Goal: Task Accomplishment & Management: Complete application form

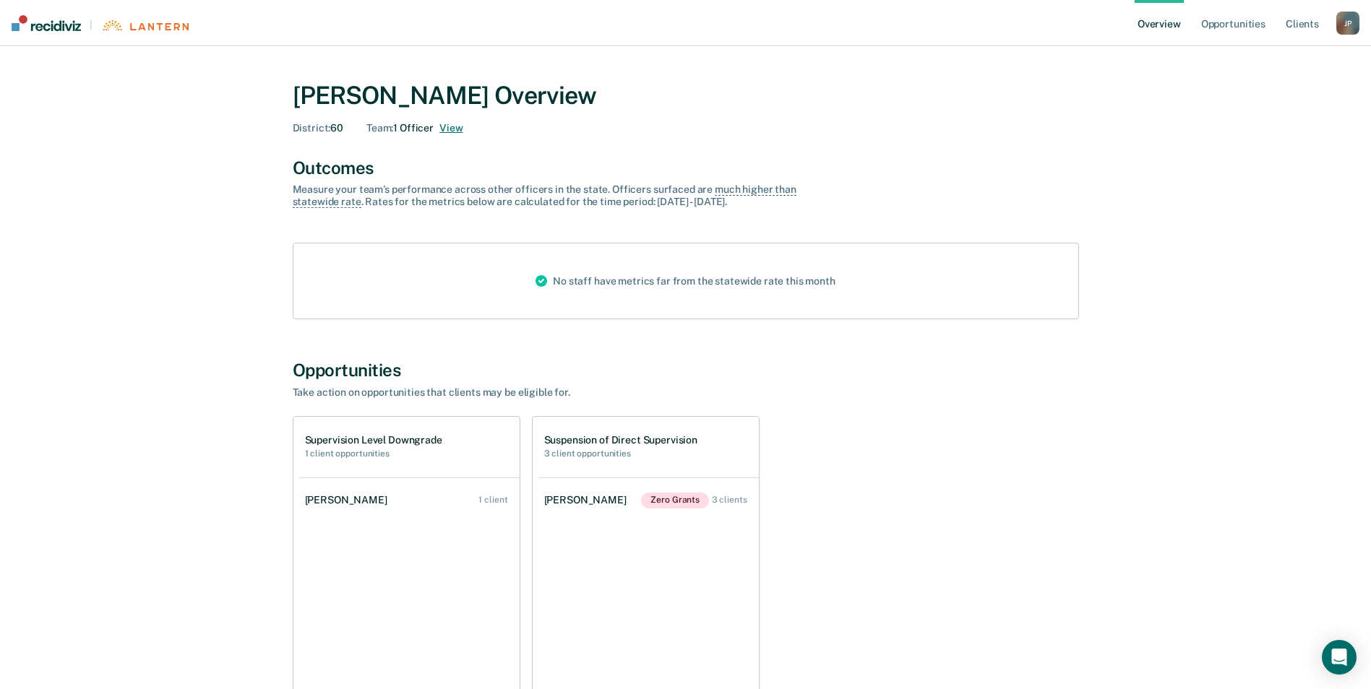
click at [442, 128] on button "View" at bounding box center [450, 128] width 23 height 12
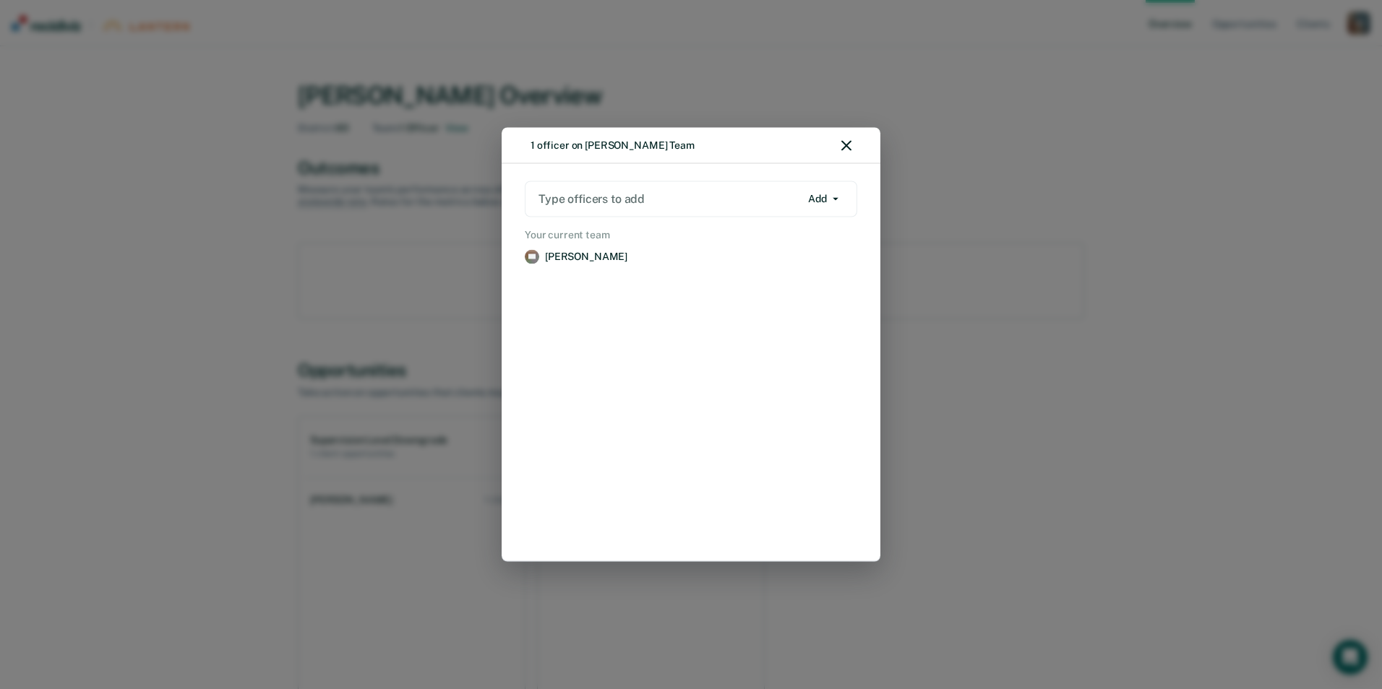
click at [838, 201] on button "Add" at bounding box center [823, 198] width 43 height 23
click at [692, 196] on div at bounding box center [669, 199] width 262 height 17
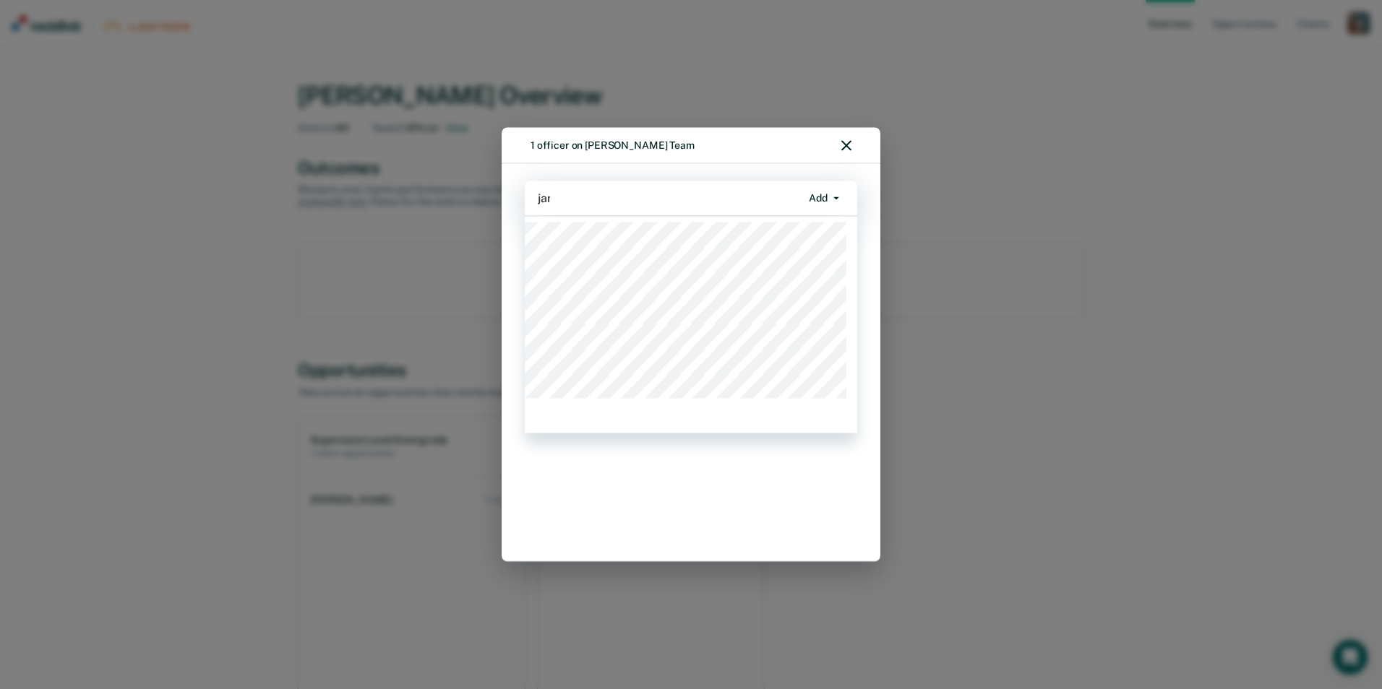
type input "[PERSON_NAME]"
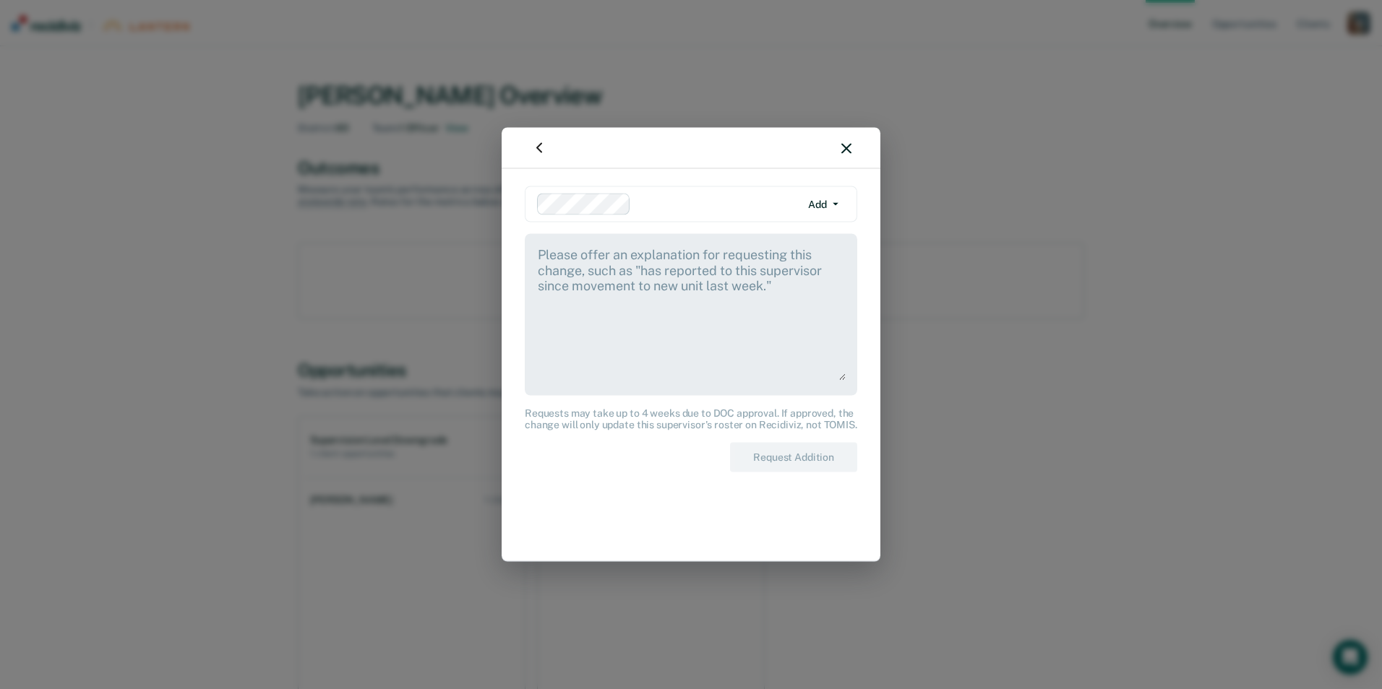
click at [571, 255] on textarea at bounding box center [690, 313] width 309 height 135
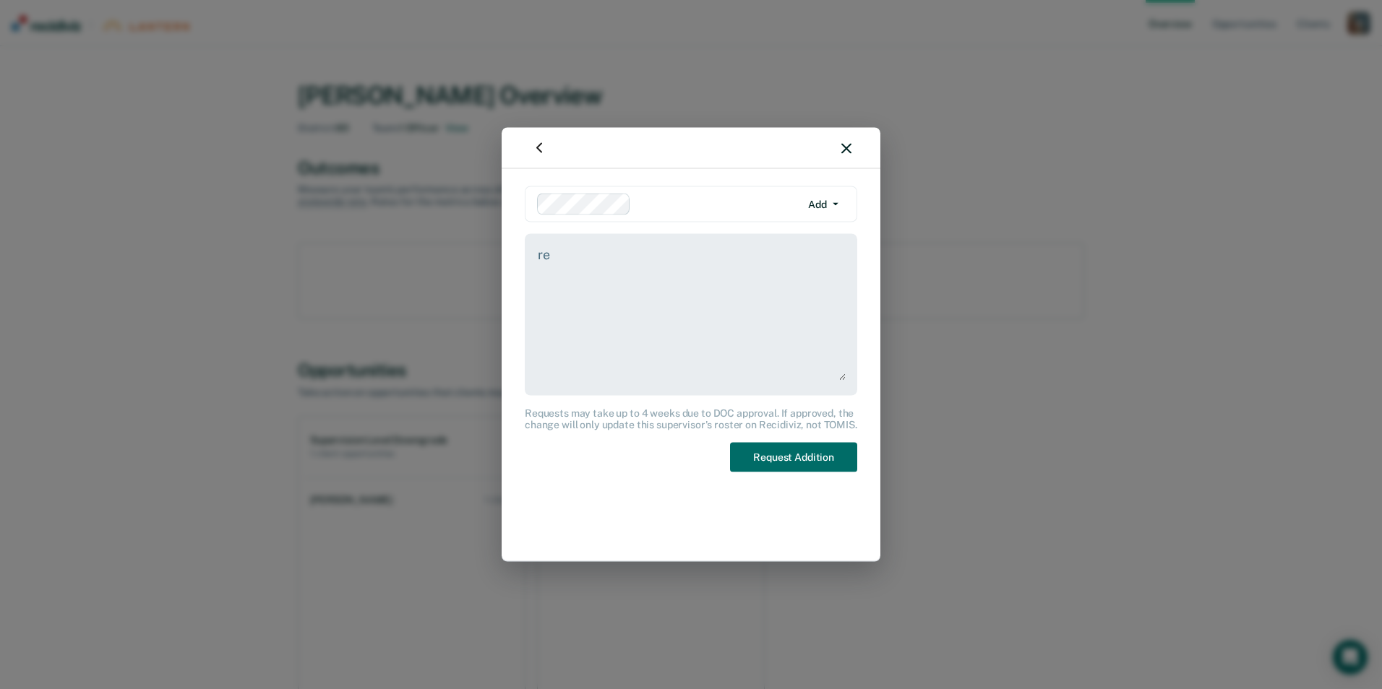
type textarea "r"
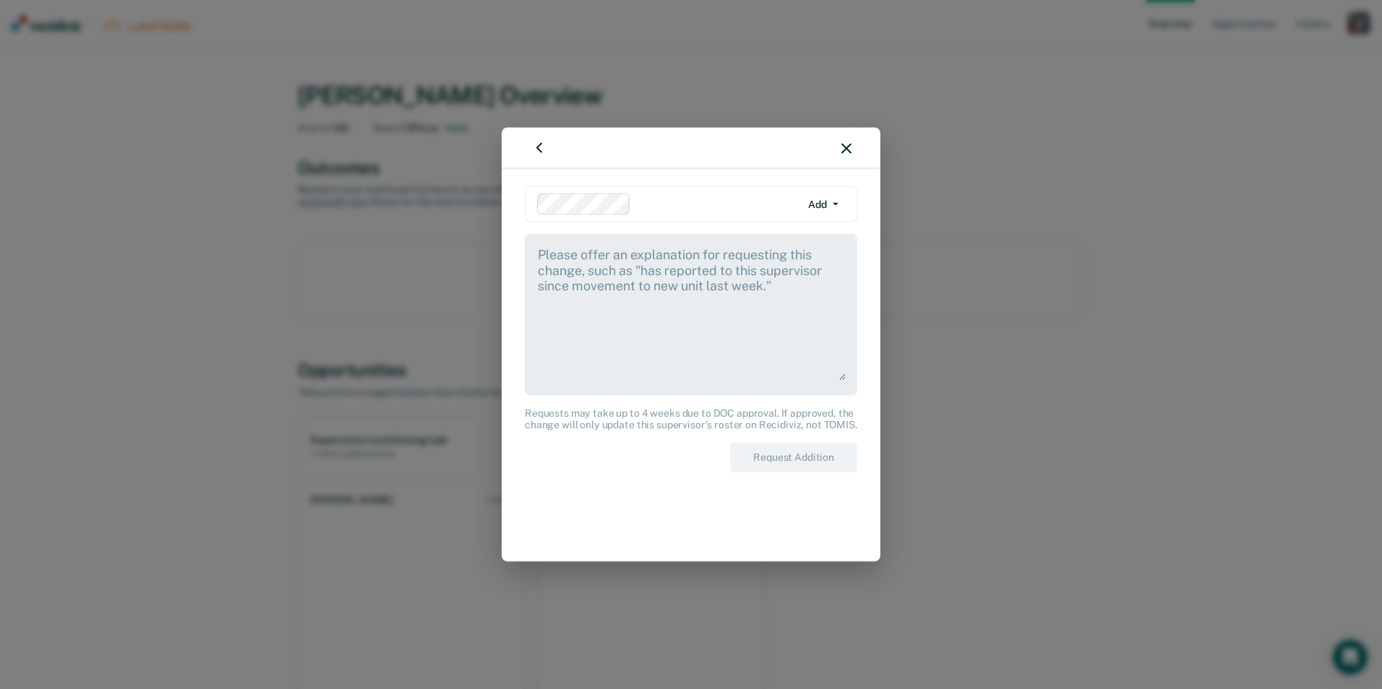
click at [850, 147] on icon "button" at bounding box center [846, 148] width 10 height 10
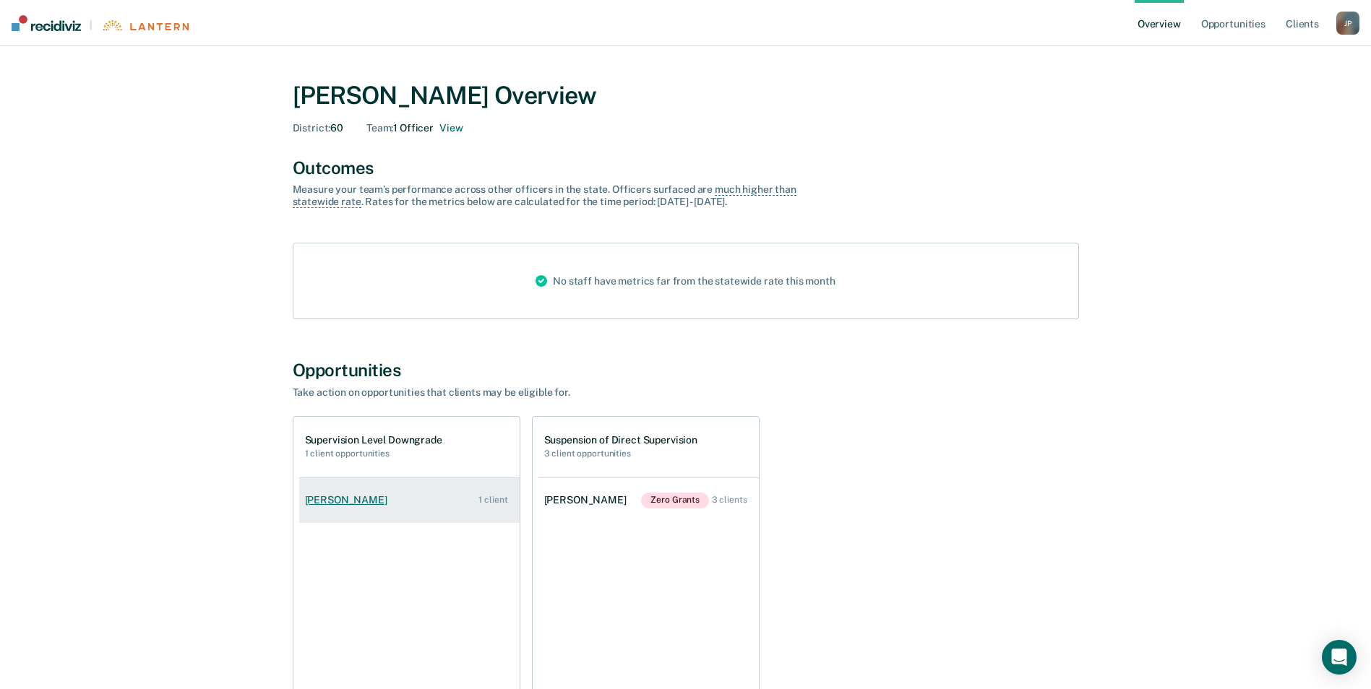
click at [416, 503] on link "[PERSON_NAME] 1 client" at bounding box center [409, 500] width 220 height 41
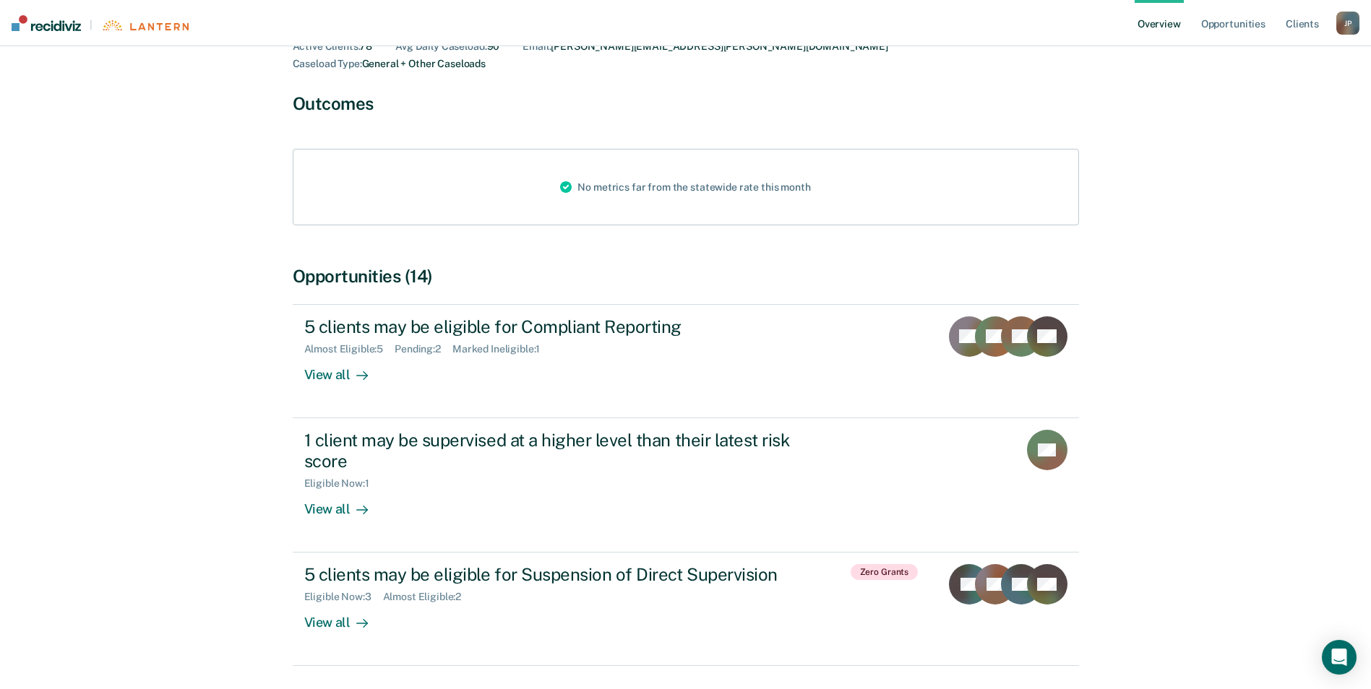
scroll to position [139, 0]
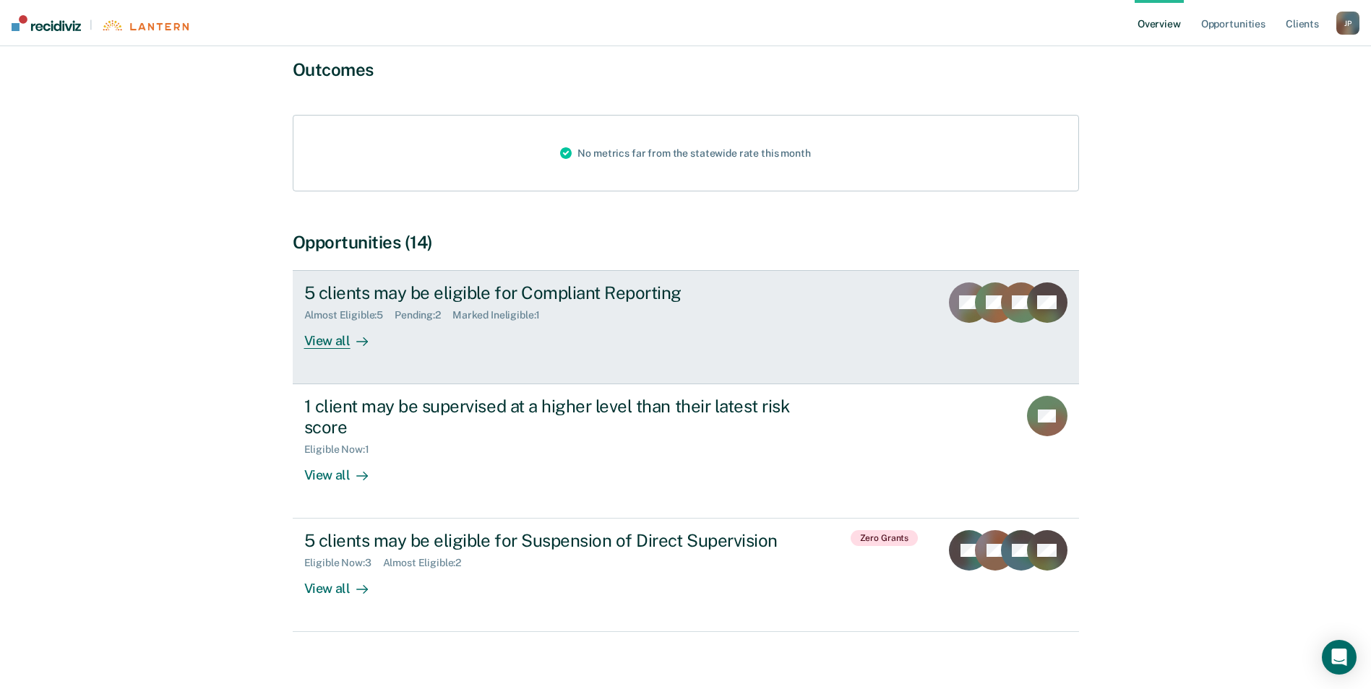
click at [328, 325] on div "View all" at bounding box center [344, 335] width 81 height 28
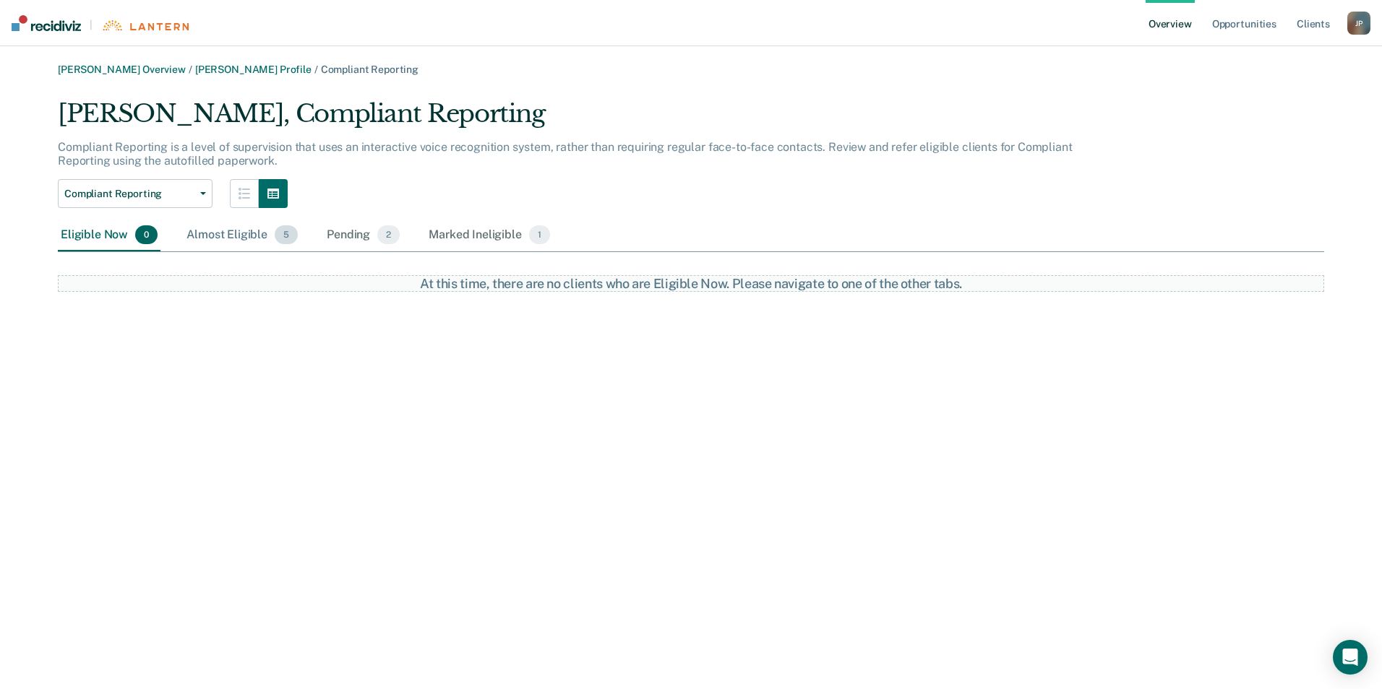
click at [236, 235] on div "Almost Eligible 5" at bounding box center [242, 236] width 117 height 32
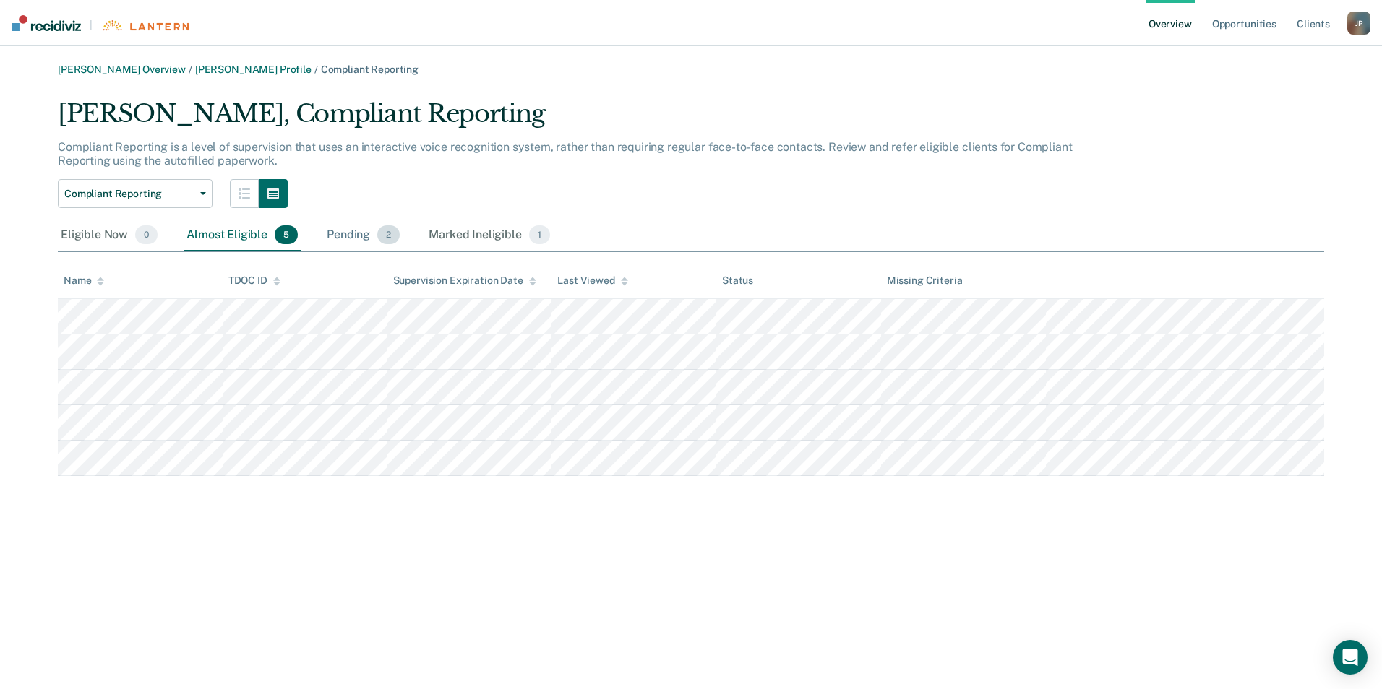
click at [332, 241] on div "Pending 2" at bounding box center [363, 236] width 79 height 32
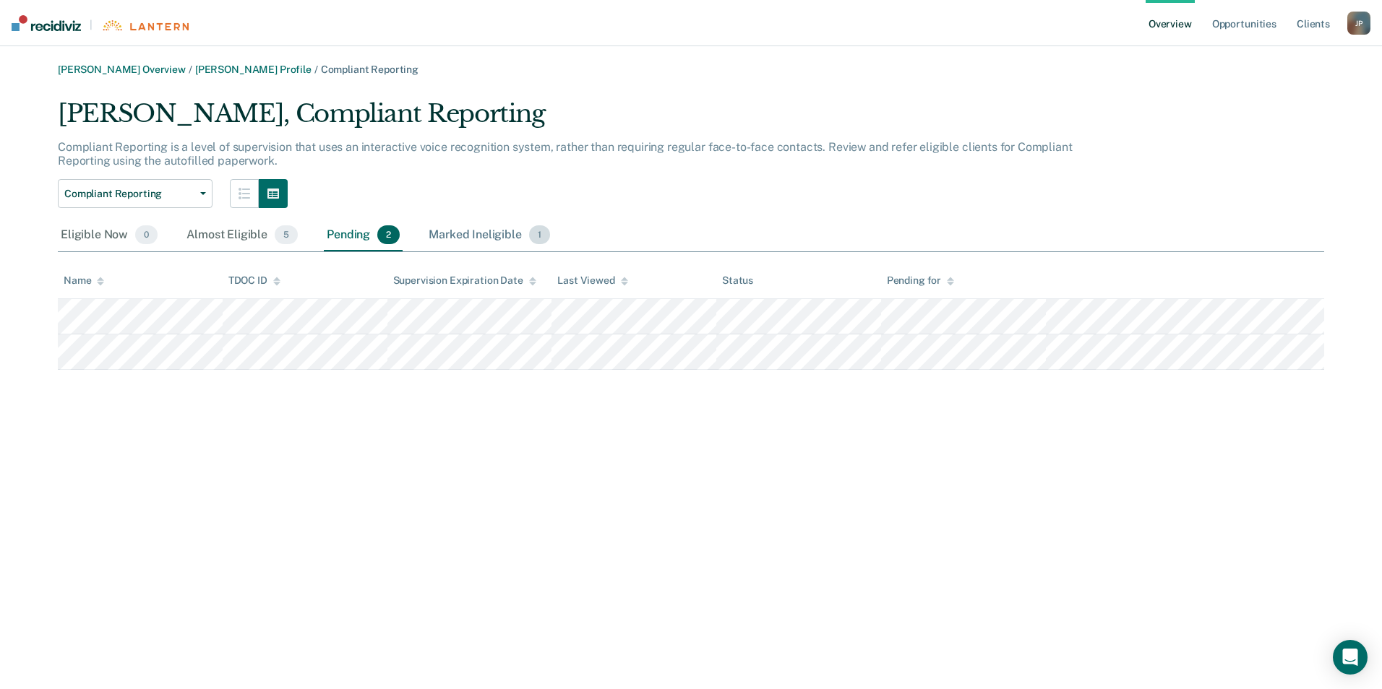
click at [473, 243] on div "Marked Ineligible 1" at bounding box center [489, 236] width 127 height 32
click at [358, 238] on div "Pending 2" at bounding box center [363, 236] width 79 height 32
click at [202, 197] on button "Compliant Reporting" at bounding box center [135, 193] width 155 height 29
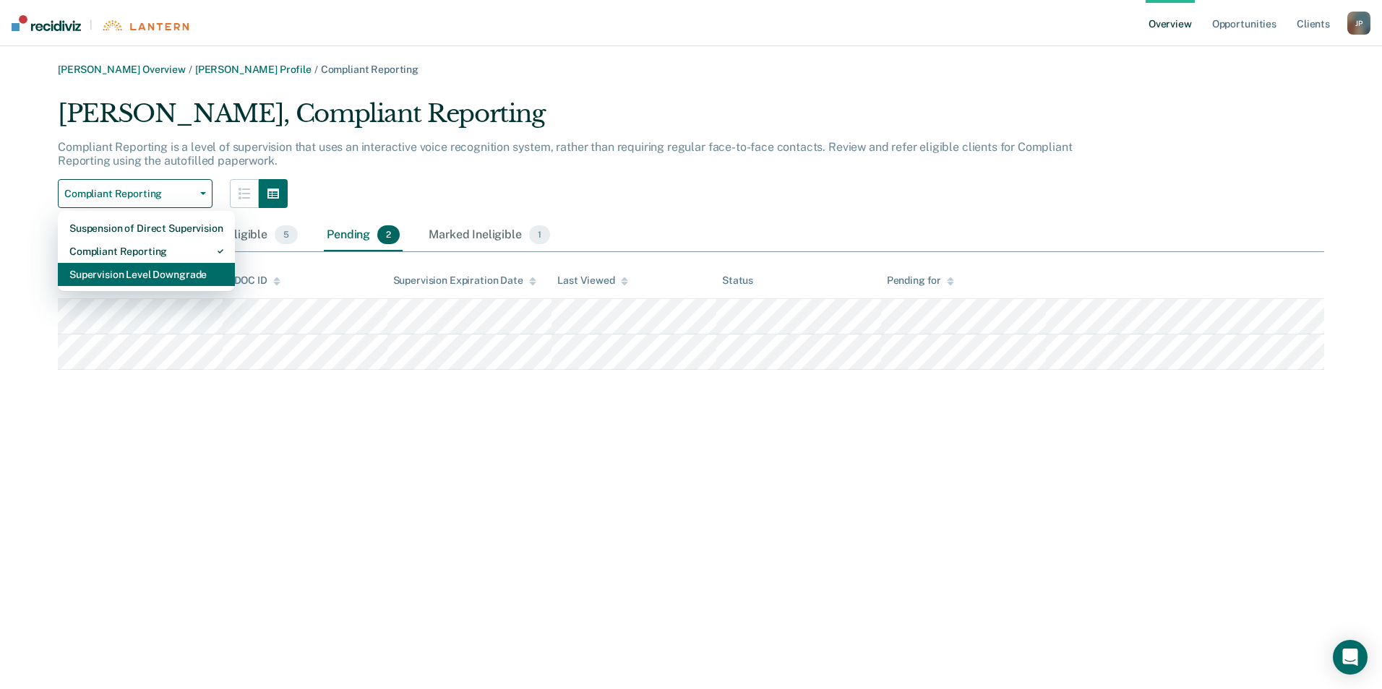
click at [189, 273] on div "Supervision Level Downgrade" at bounding box center [146, 274] width 154 height 23
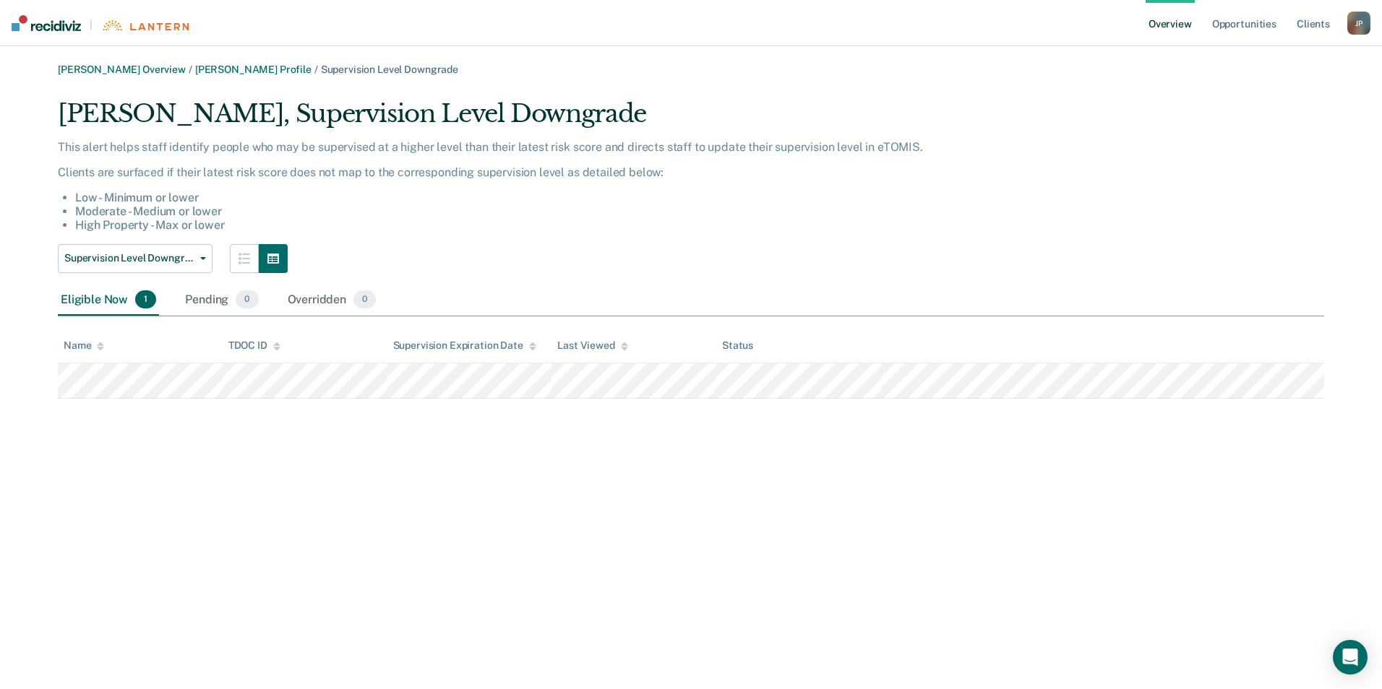
click at [424, 480] on div "[PERSON_NAME] Overview / [PERSON_NAME] Profile / Supervision Level Downgrade [P…" at bounding box center [690, 354] width 1347 height 580
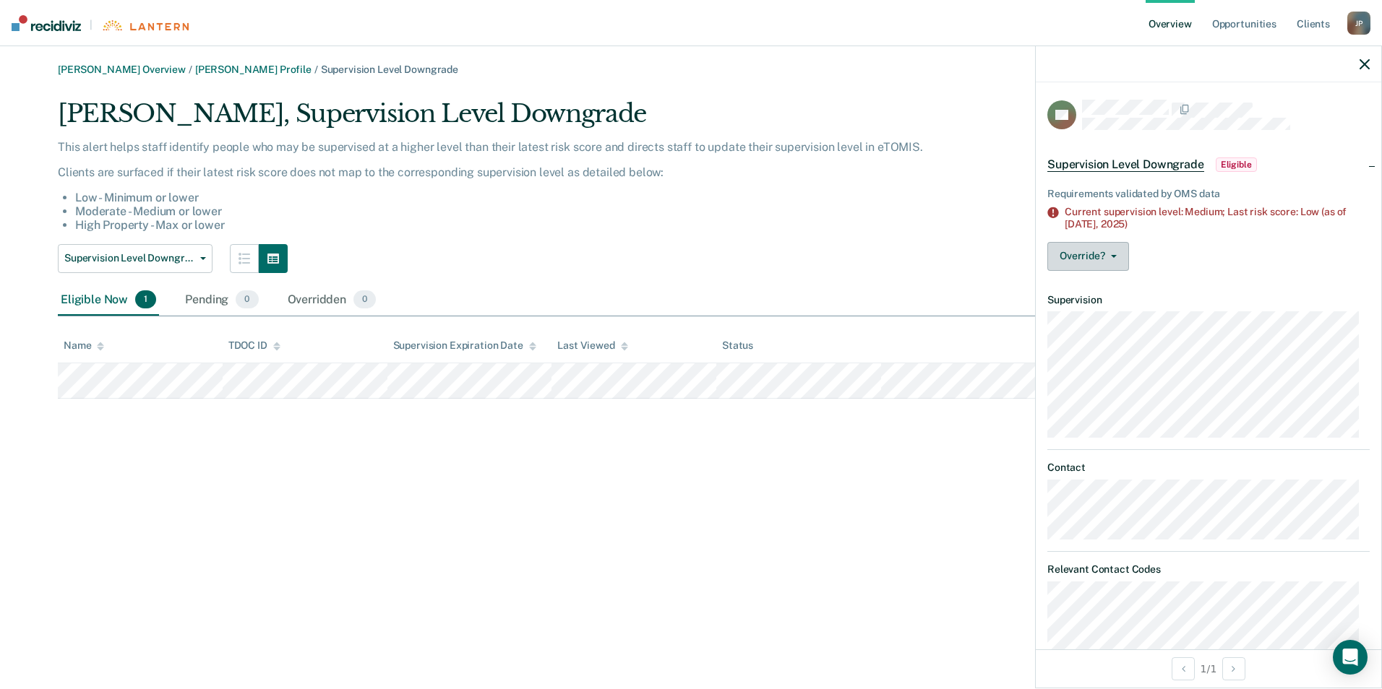
click at [1114, 258] on button "Override?" at bounding box center [1088, 256] width 82 height 29
click at [1097, 291] on button "[PERSON_NAME]" at bounding box center [1116, 291] width 139 height 23
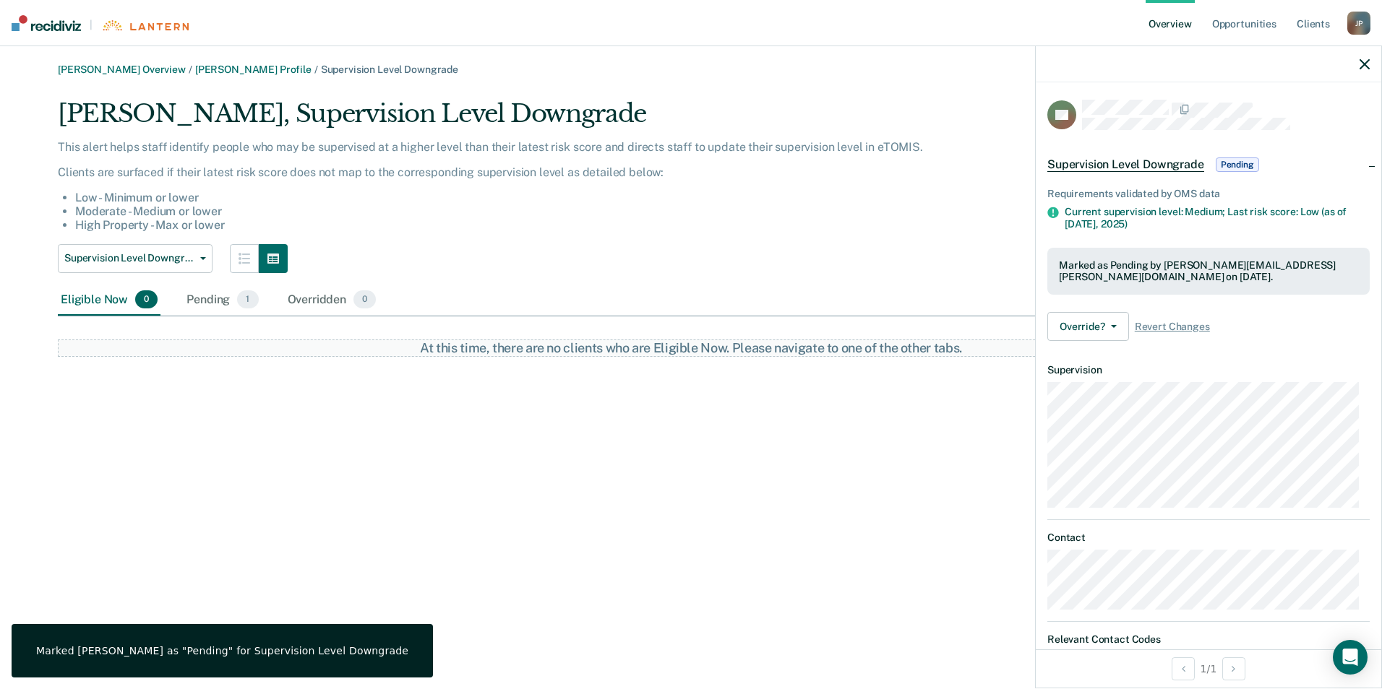
click at [856, 212] on li "Moderate - Medium or lower" at bounding box center [584, 212] width 1019 height 14
click at [1362, 64] on icon "button" at bounding box center [1364, 64] width 10 height 10
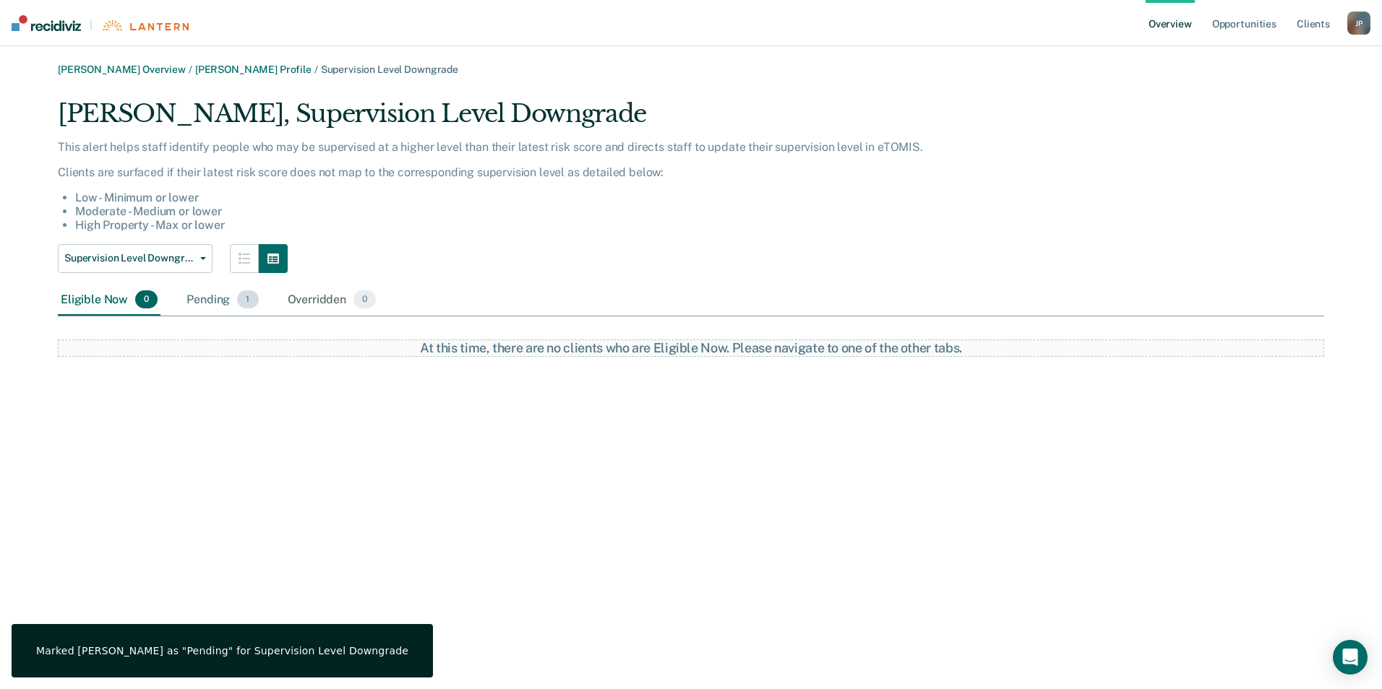
click at [230, 304] on div "Pending 1" at bounding box center [222, 301] width 77 height 32
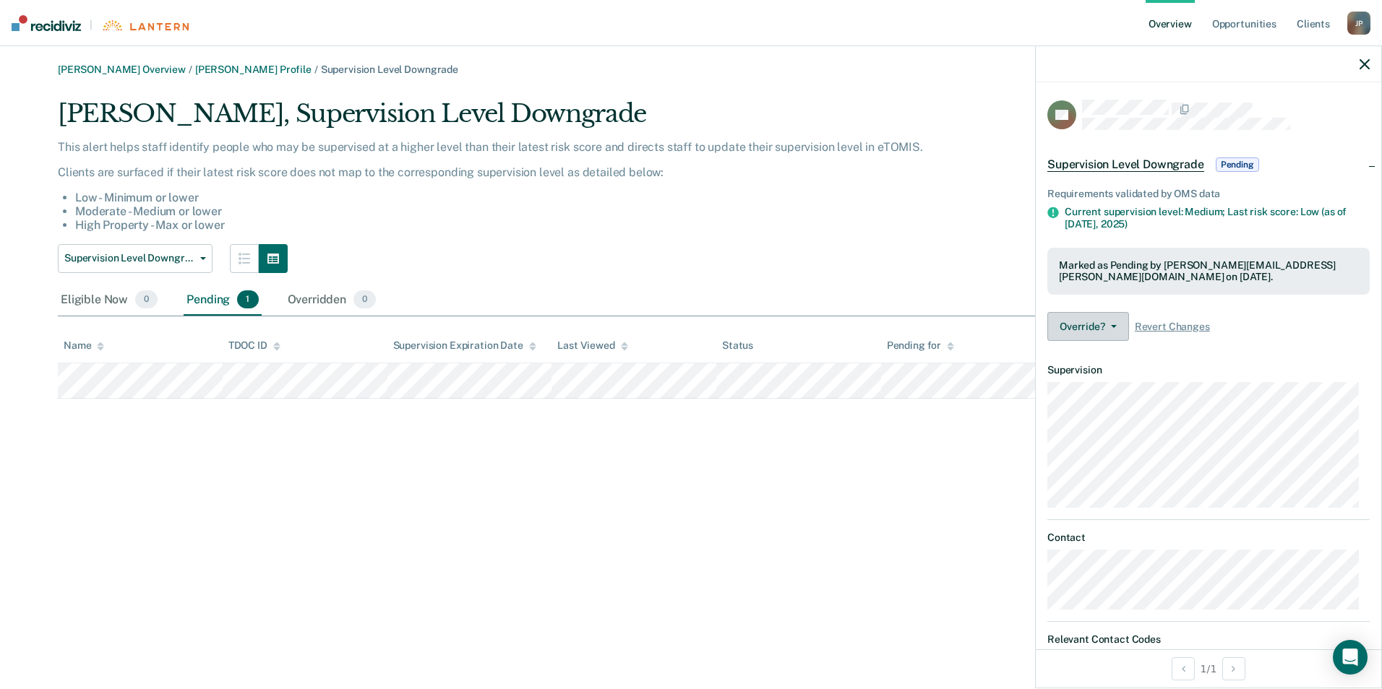
click at [1109, 325] on span "button" at bounding box center [1111, 326] width 12 height 3
click at [1362, 64] on icon "button" at bounding box center [1364, 64] width 10 height 10
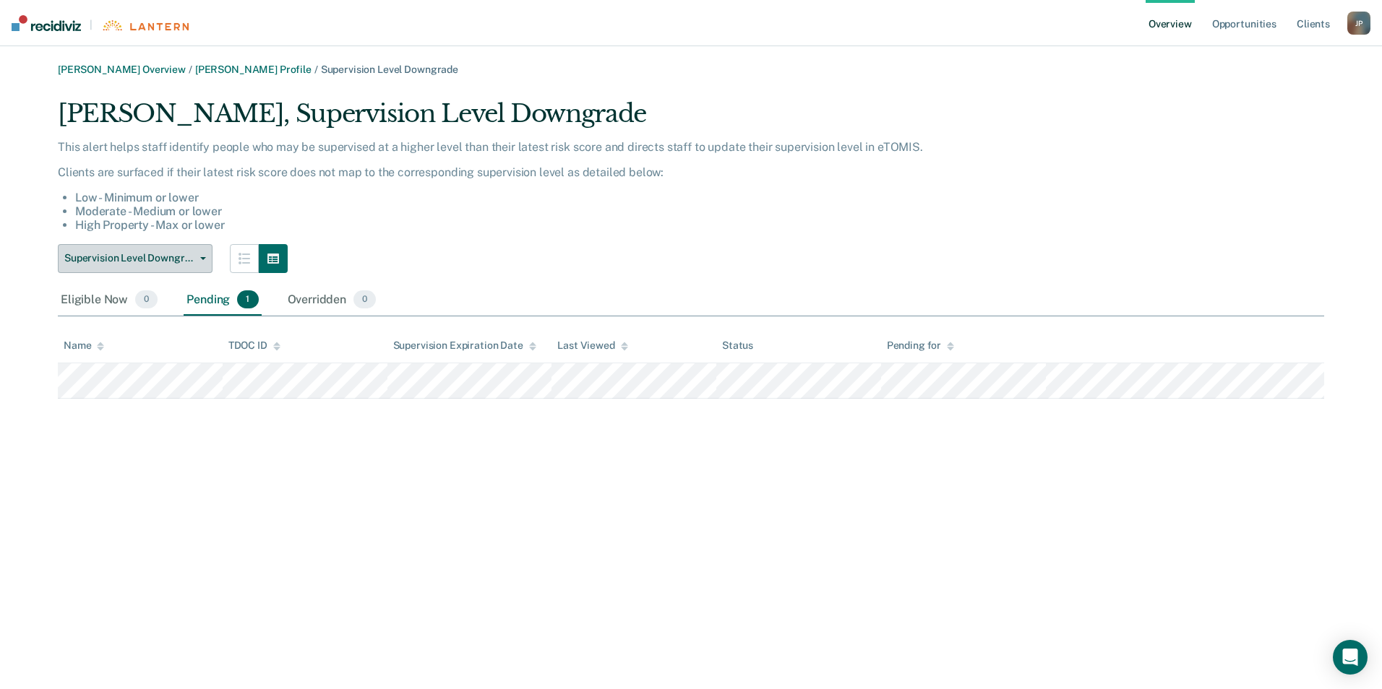
click at [193, 257] on span "Supervision Level Downgrade" at bounding box center [129, 258] width 130 height 12
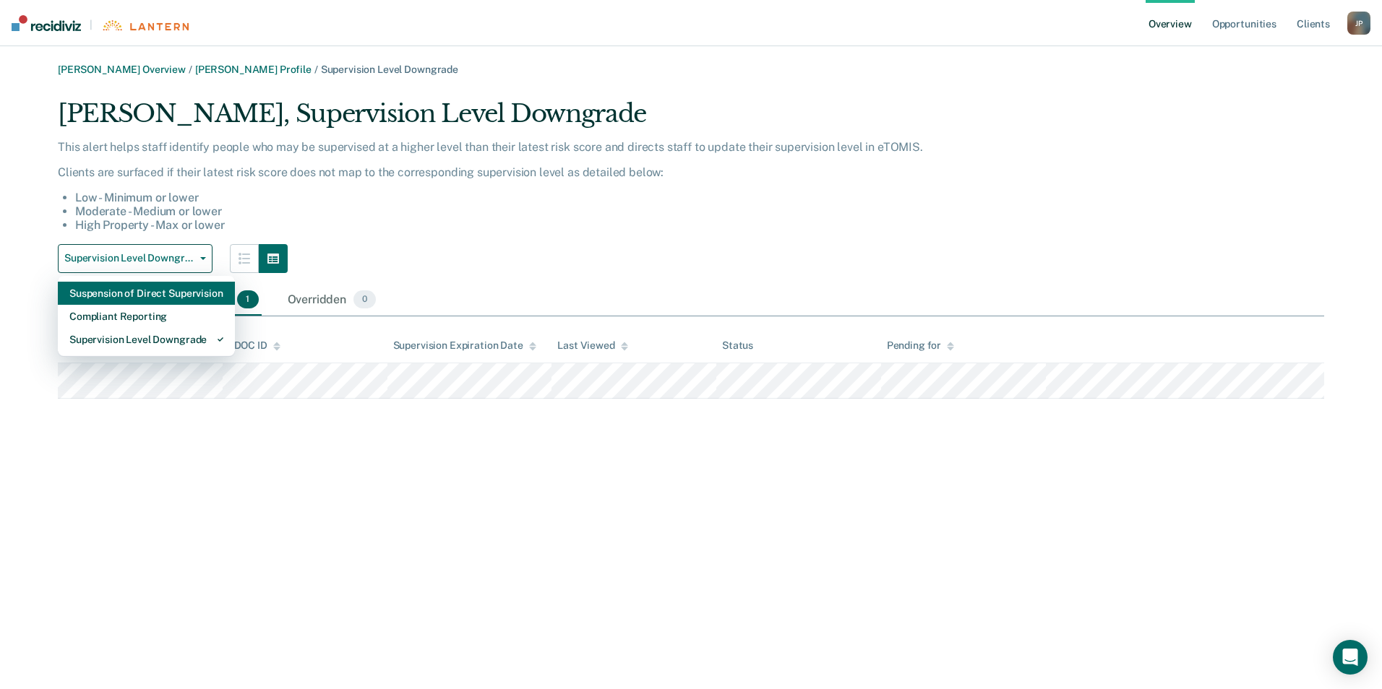
click at [184, 293] on div "Suspension of Direct Supervision" at bounding box center [146, 293] width 154 height 23
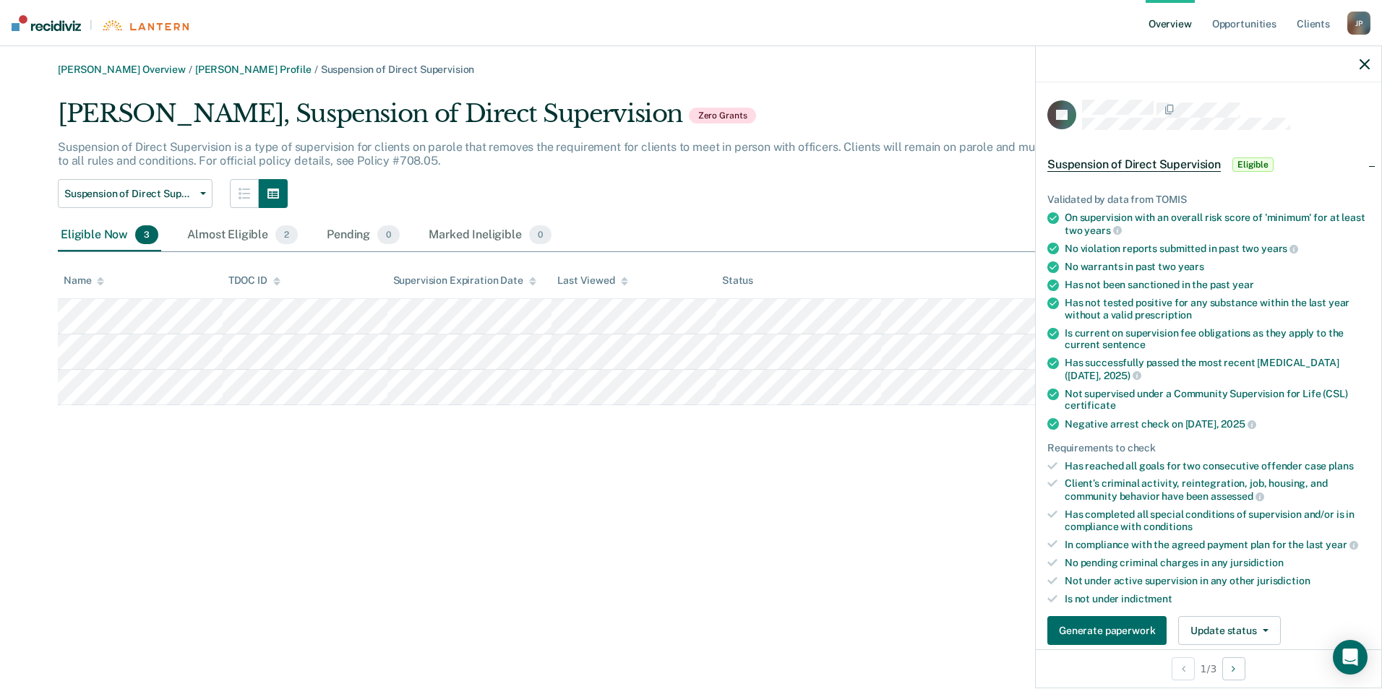
click at [870, 514] on div "[PERSON_NAME] Overview / [PERSON_NAME] Profile / Suspension of Direct Supervisi…" at bounding box center [690, 354] width 1347 height 580
click at [1363, 62] on icon "button" at bounding box center [1364, 64] width 10 height 10
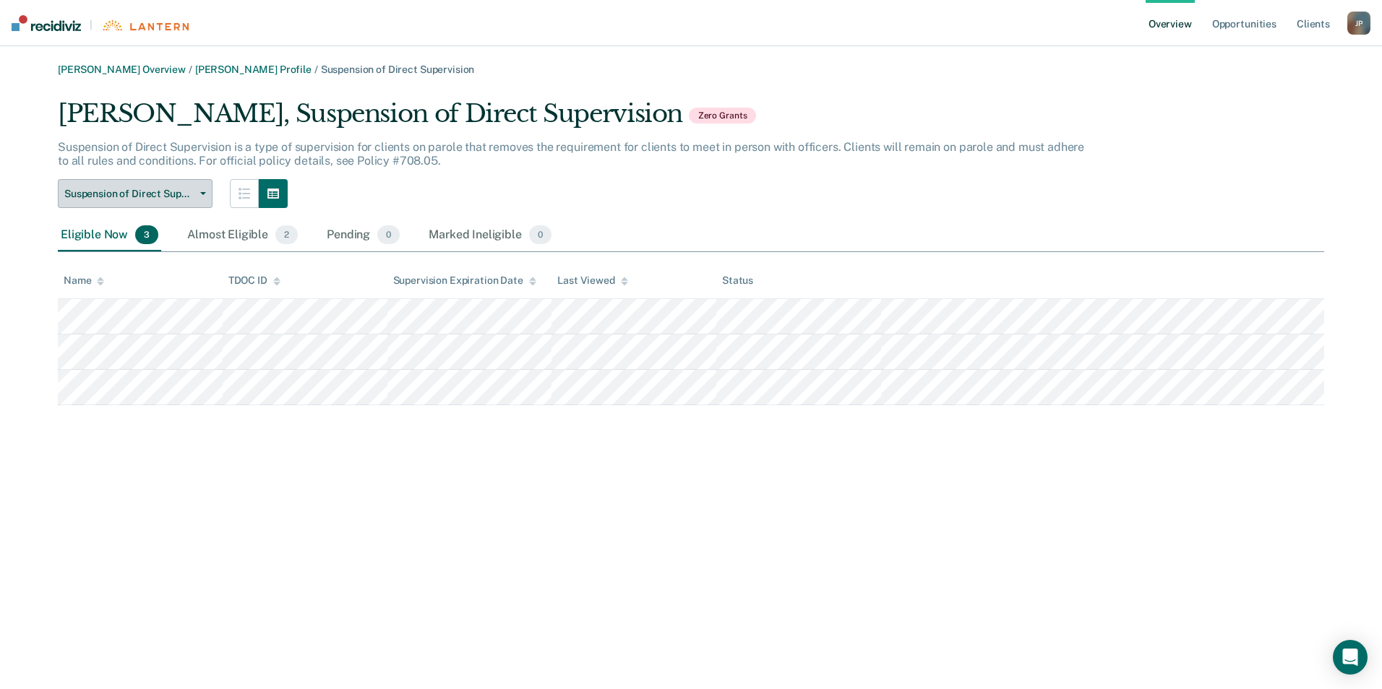
click at [195, 187] on button "Suspension of Direct Supervision" at bounding box center [135, 193] width 155 height 29
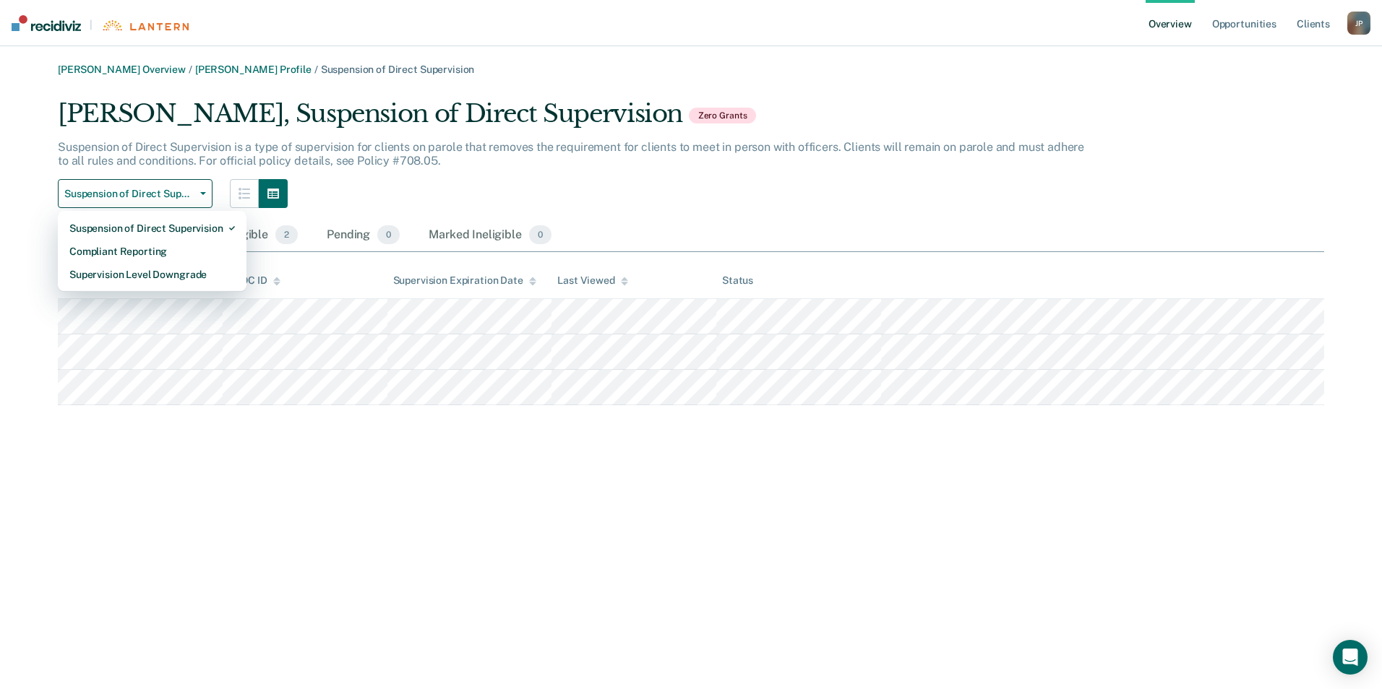
click at [500, 139] on div "[PERSON_NAME], Suspension of Direct Supervision Zero Grants" at bounding box center [576, 119] width 1036 height 41
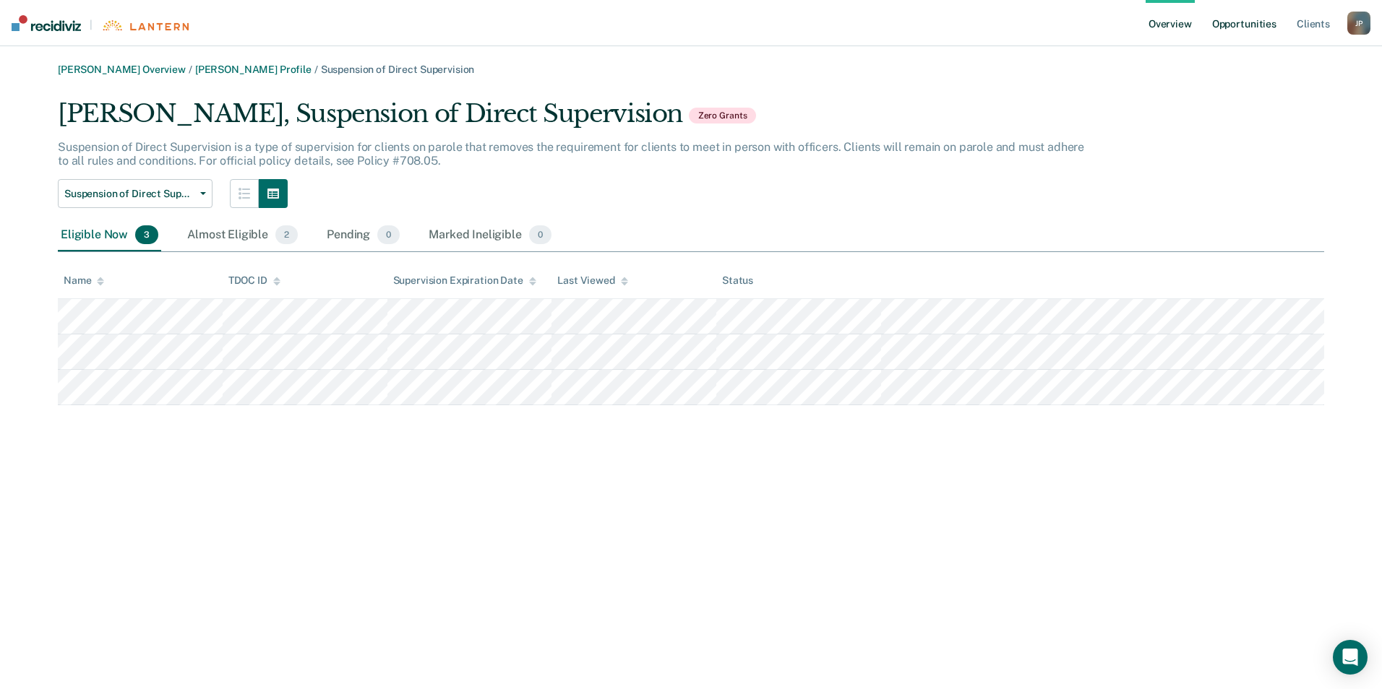
click at [1247, 25] on link "Opportunities" at bounding box center [1244, 23] width 70 height 46
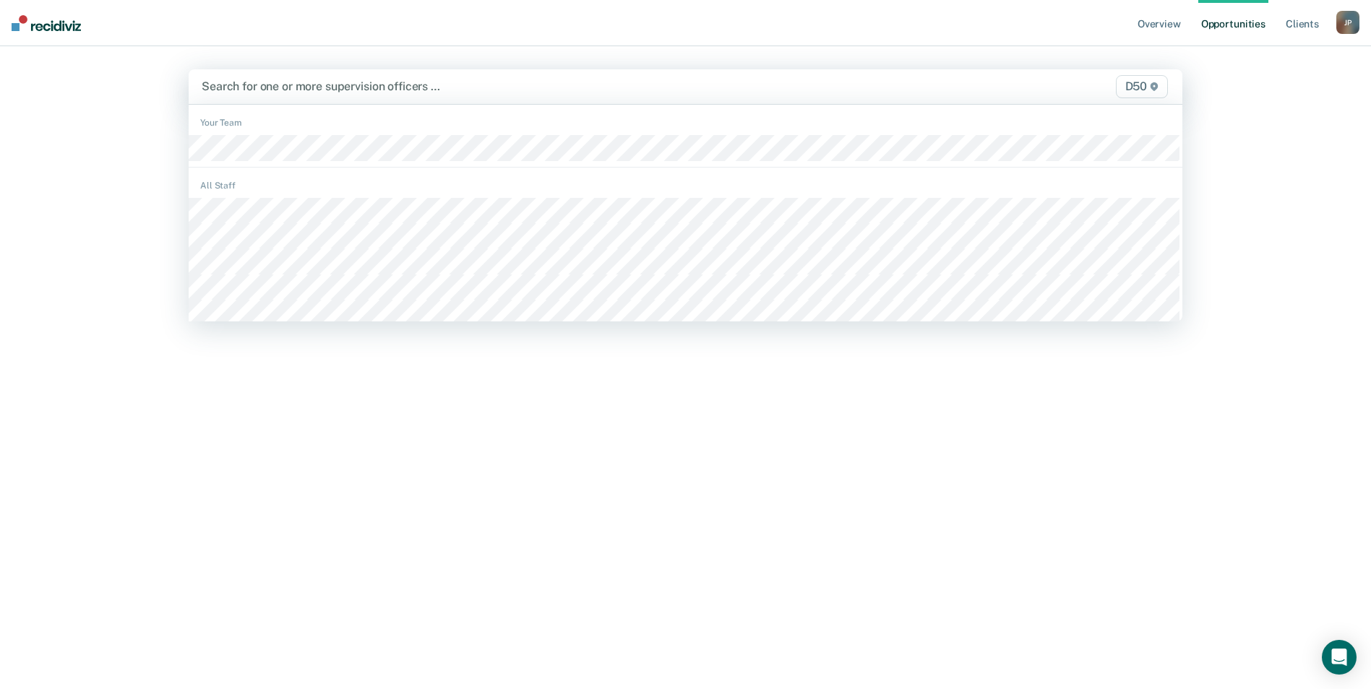
click at [280, 89] on div at bounding box center [540, 86] width 676 height 17
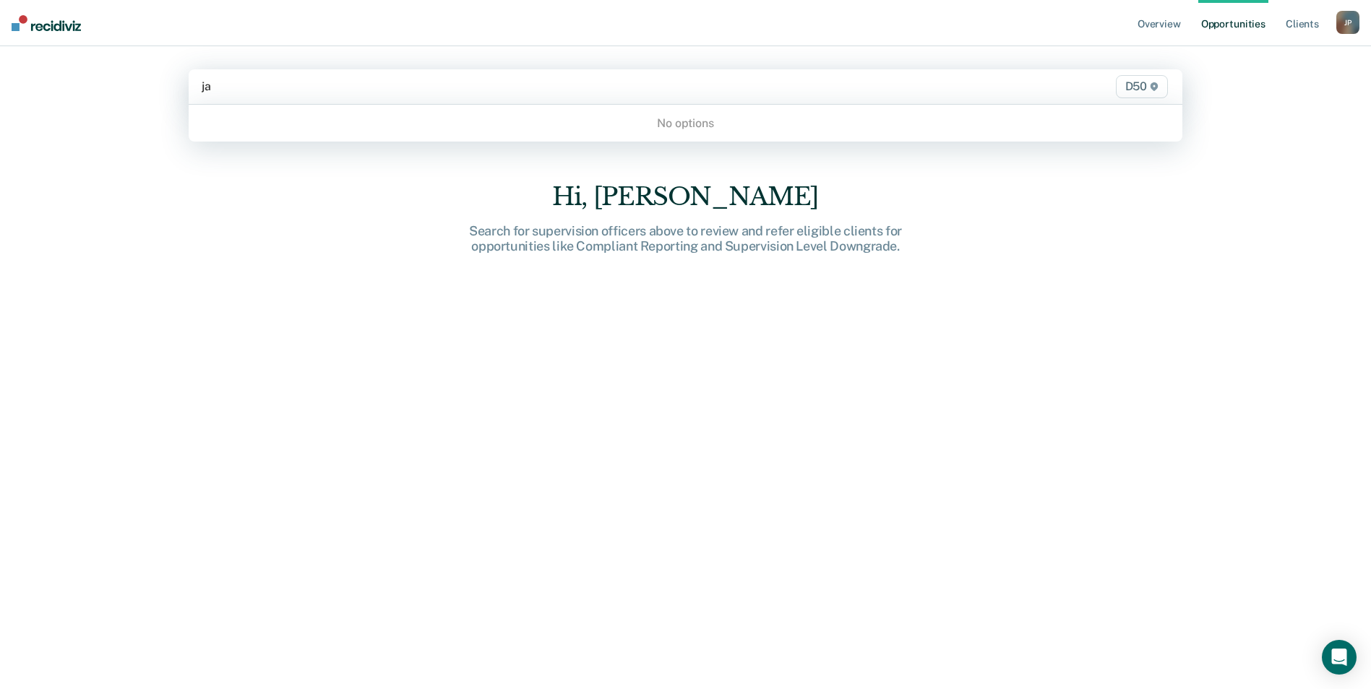
type input "j"
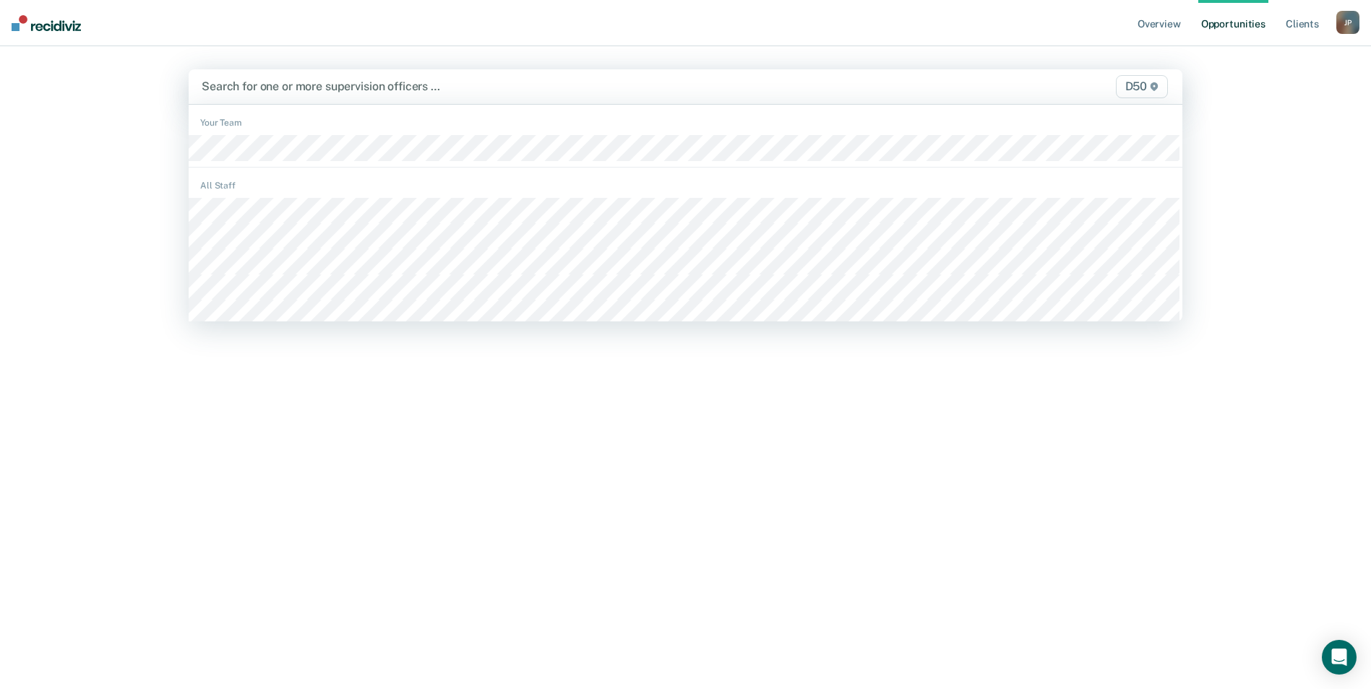
click at [1155, 83] on icon at bounding box center [1154, 86] width 9 height 9
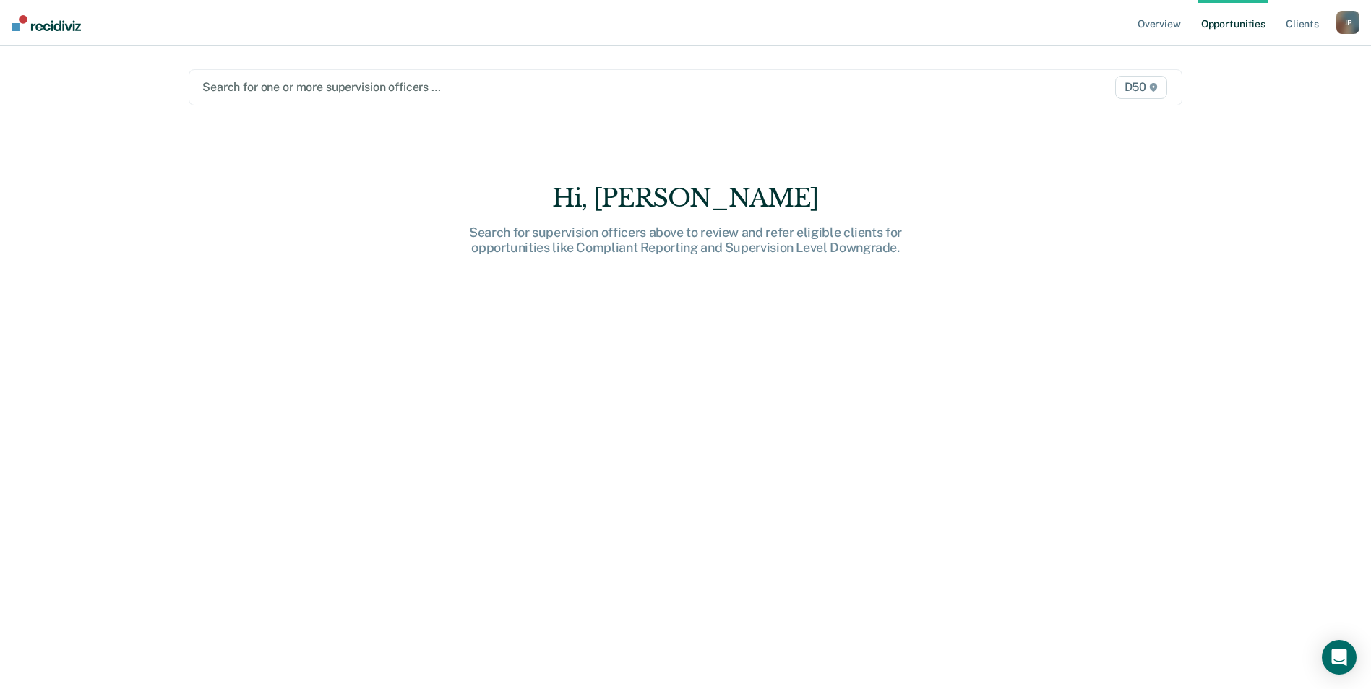
click at [1298, 118] on div "Overview Opportunities Client s [PERSON_NAME] J P Profile How it works Log Out …" at bounding box center [685, 344] width 1371 height 689
click at [1350, 22] on div "J P" at bounding box center [1347, 22] width 23 height 23
click at [1260, 60] on link "Profile" at bounding box center [1290, 59] width 116 height 12
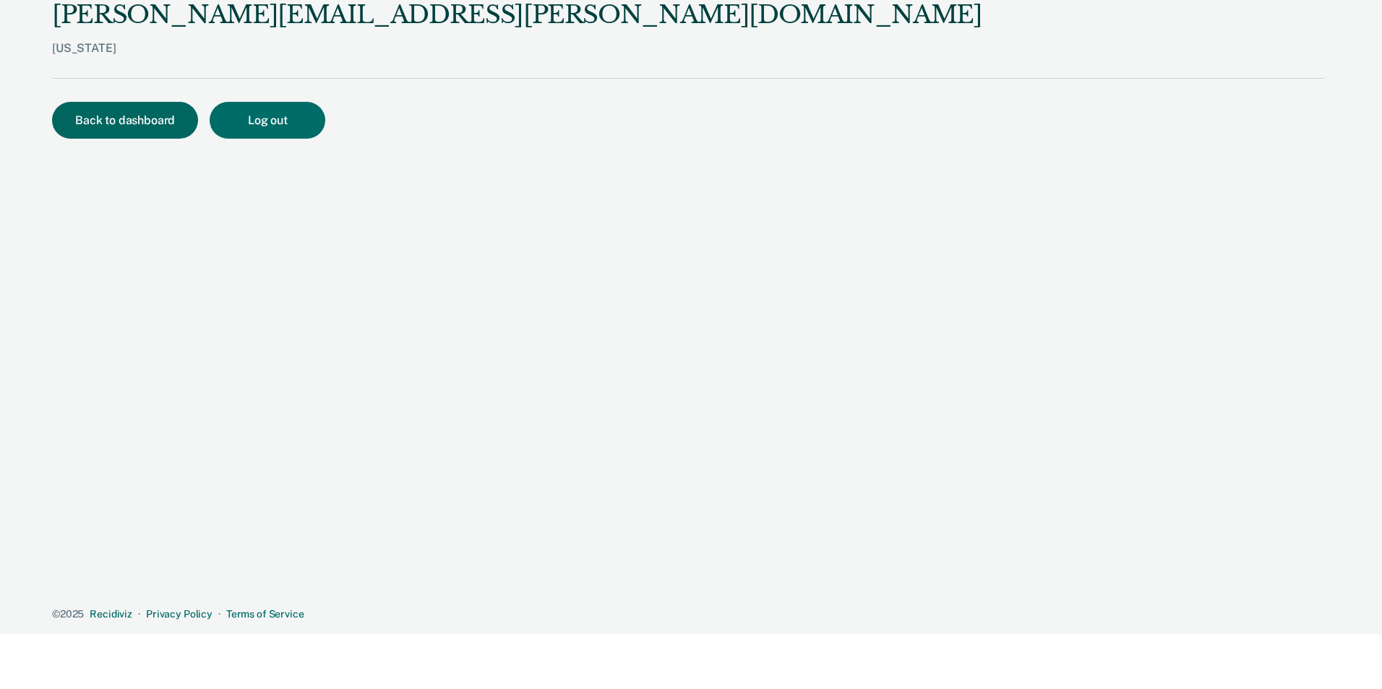
click at [75, 112] on button "Back to dashboard" at bounding box center [125, 120] width 146 height 37
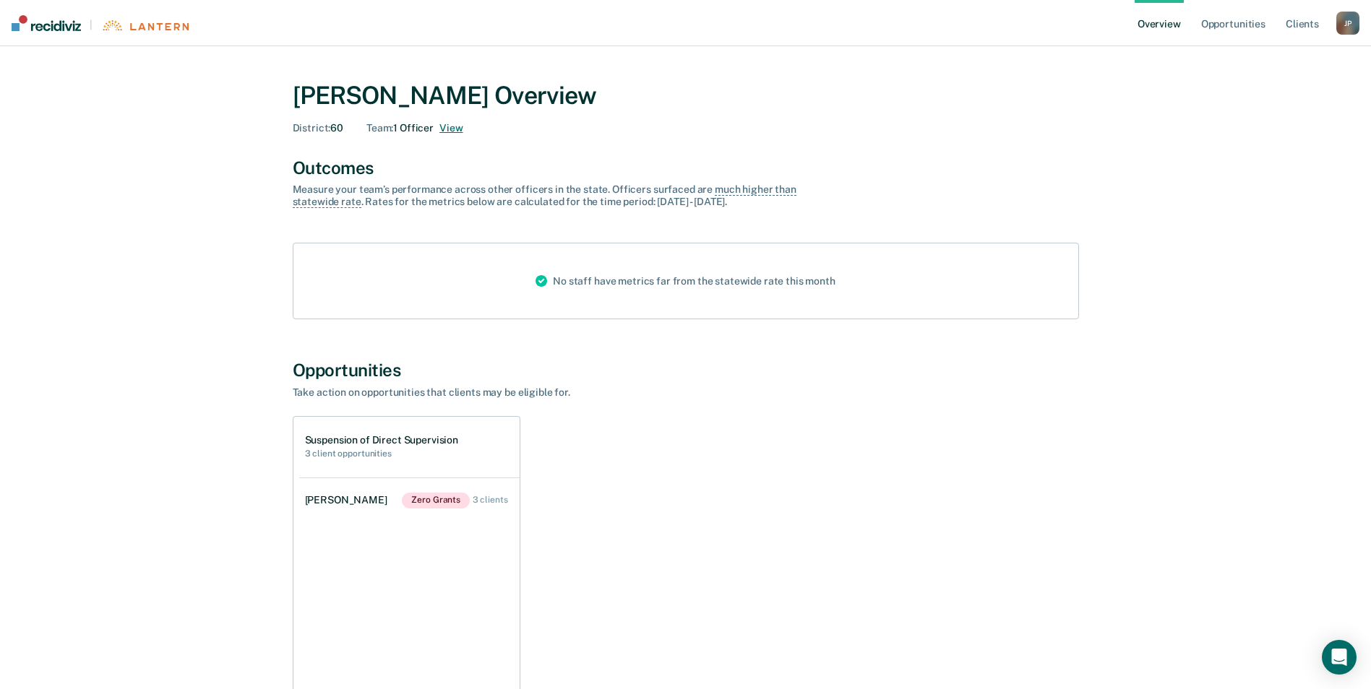
click at [448, 130] on button "View" at bounding box center [450, 128] width 23 height 12
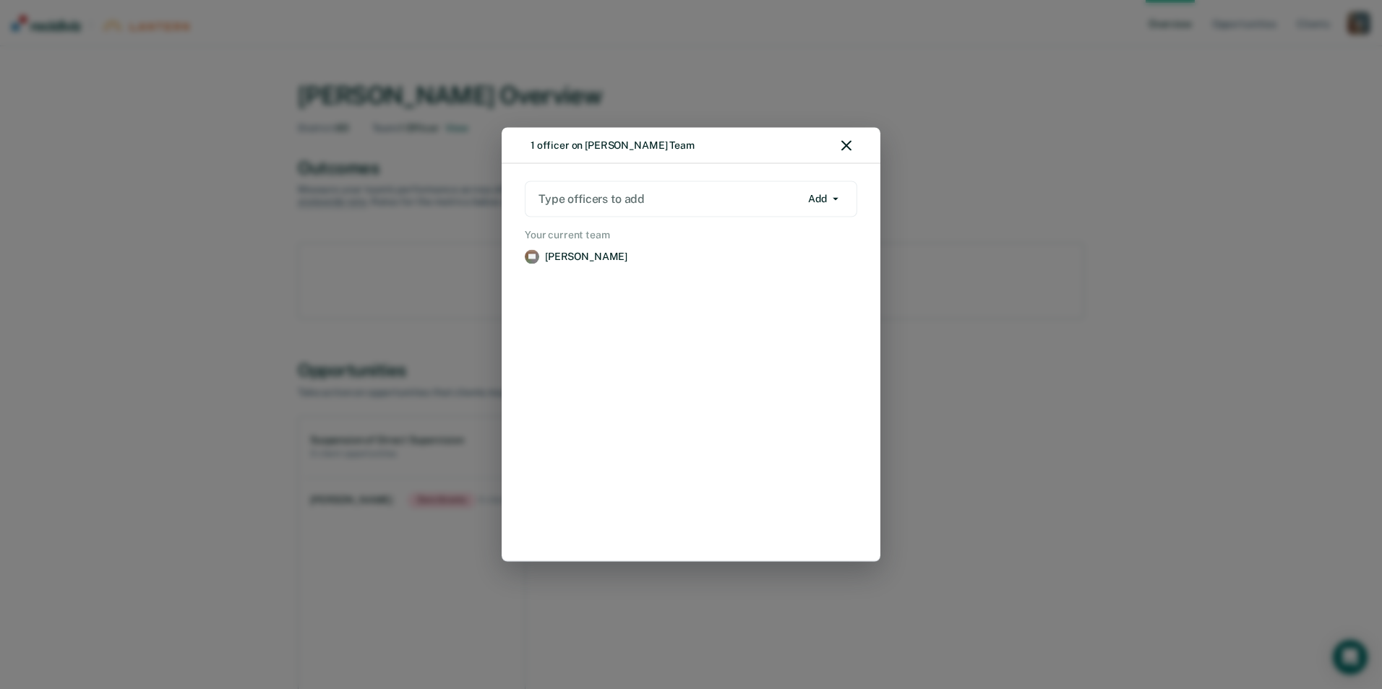
click at [602, 196] on div at bounding box center [669, 199] width 262 height 17
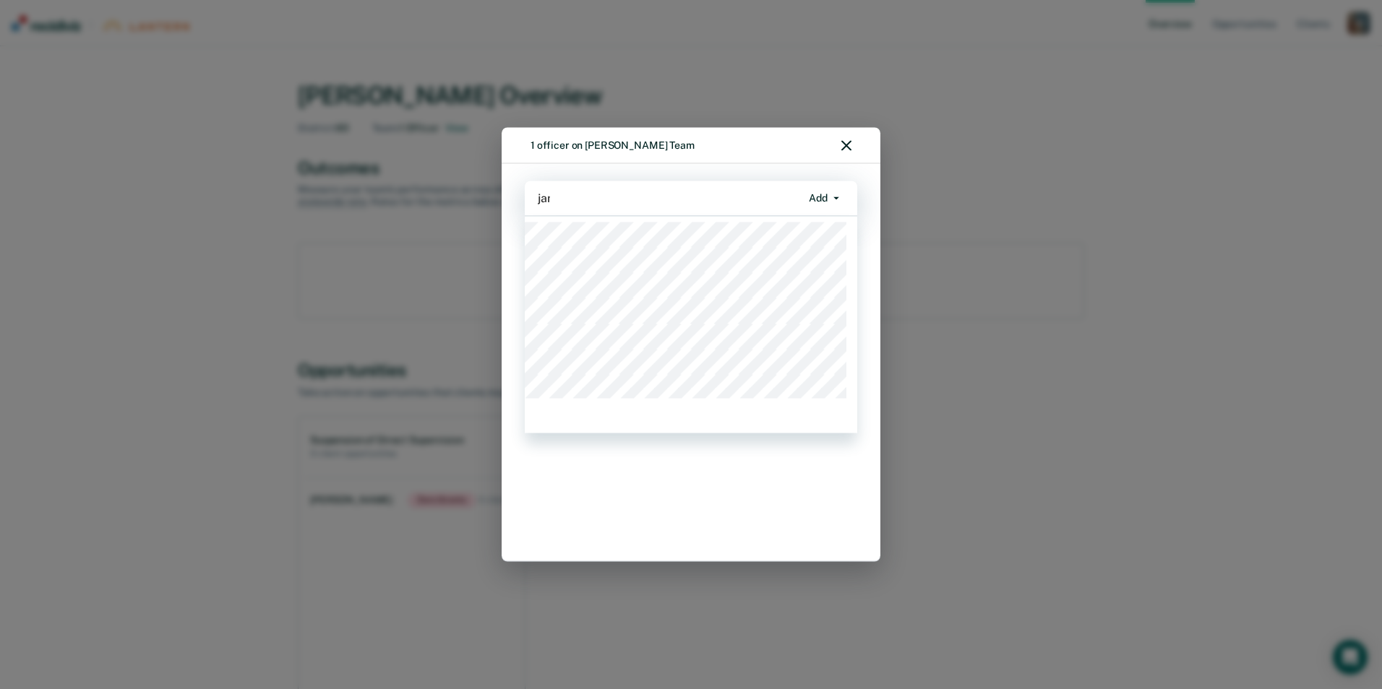
type input "[PERSON_NAME]"
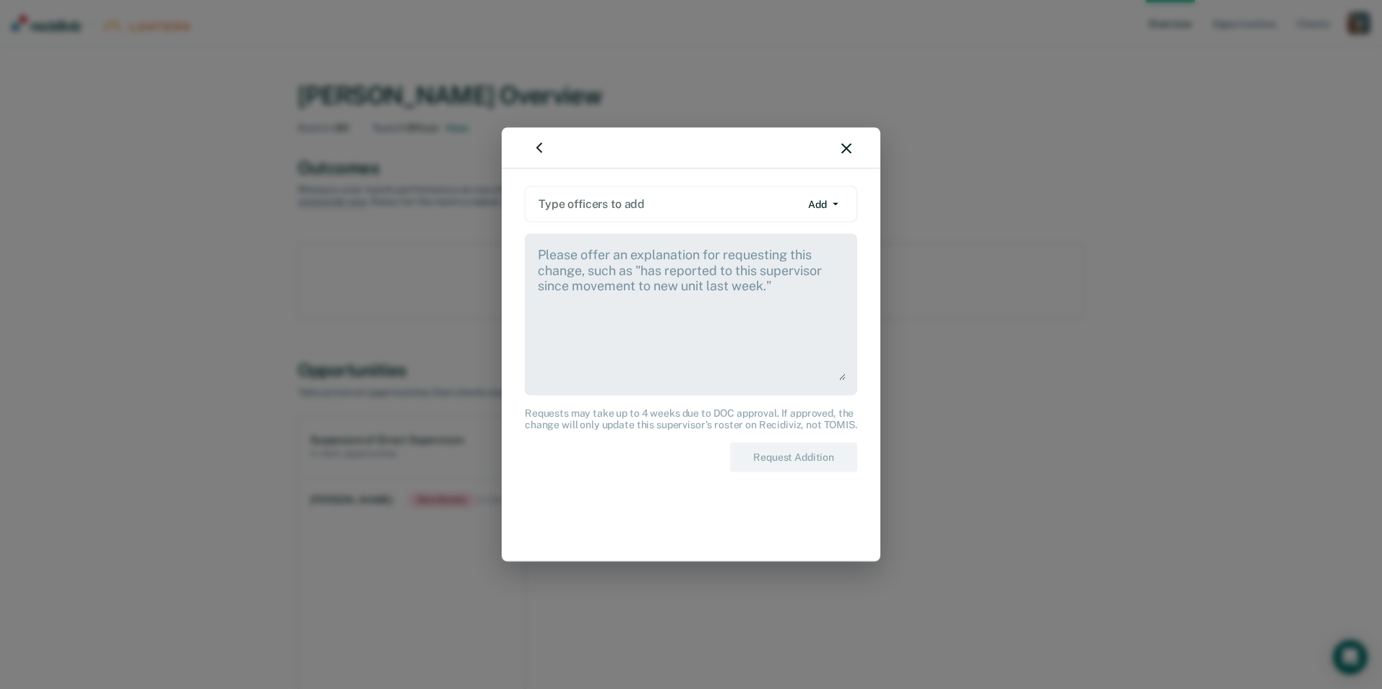
click at [620, 202] on div at bounding box center [669, 204] width 262 height 17
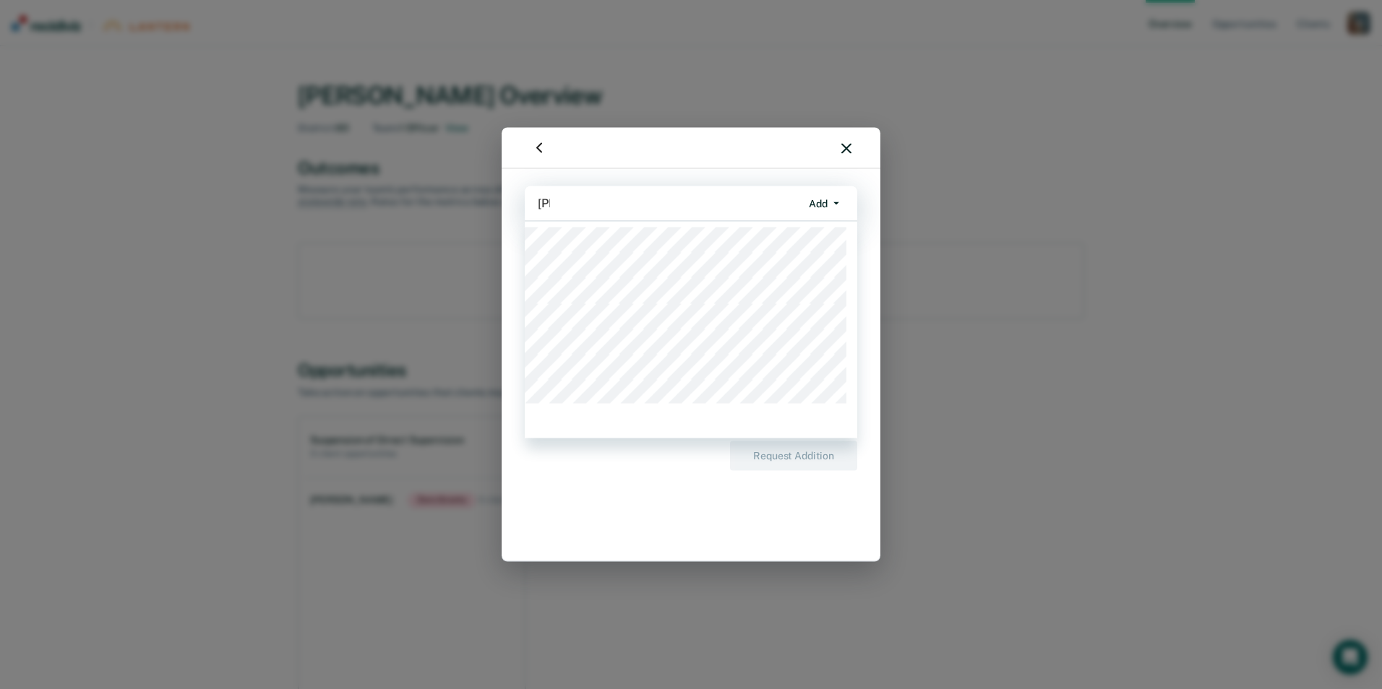
type input "[PERSON_NAME]"
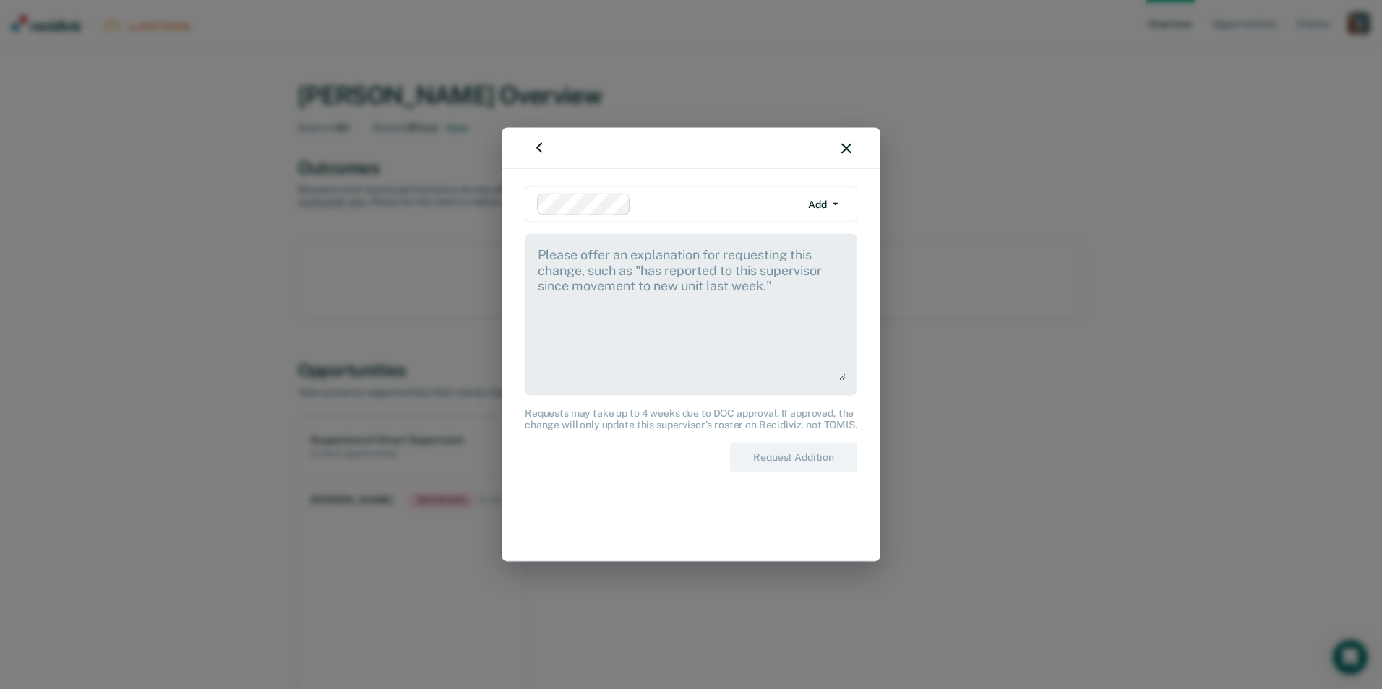
click at [567, 274] on textarea at bounding box center [690, 313] width 309 height 135
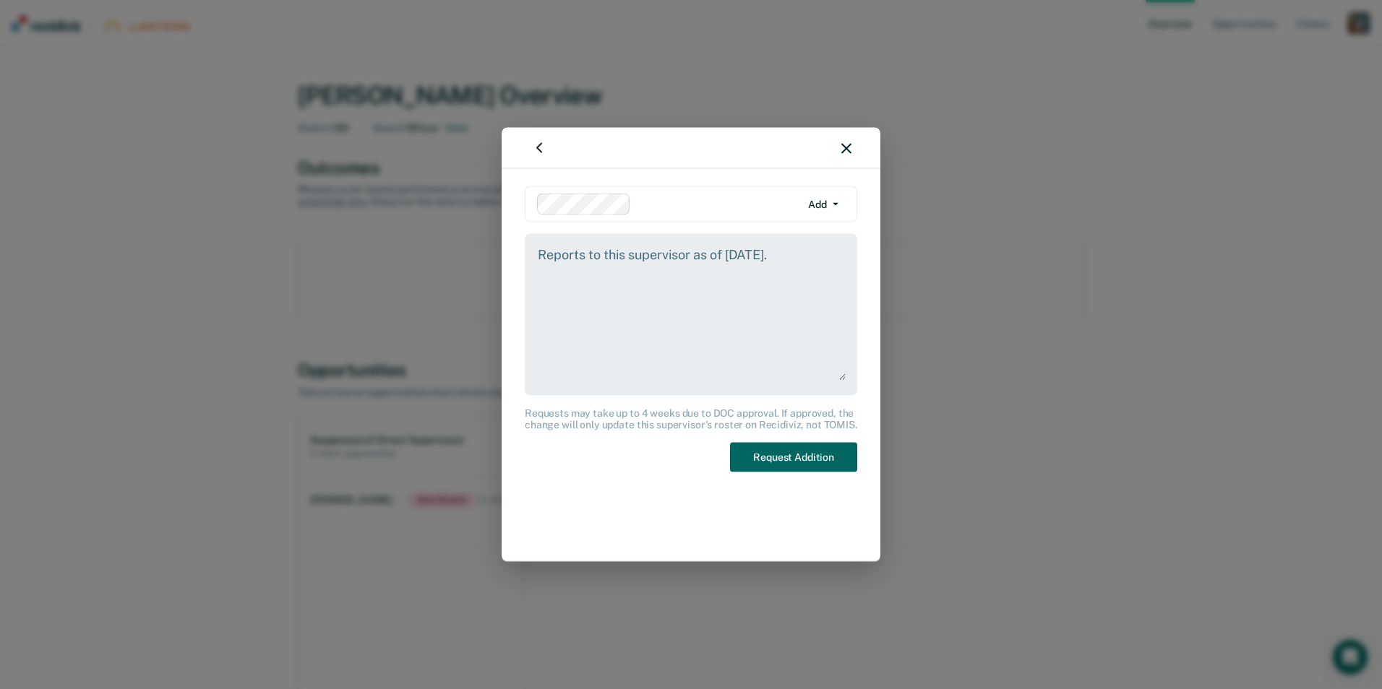
type textarea "Reports to this supervisor as of [DATE]."
click at [799, 450] on button "Request Addition" at bounding box center [793, 458] width 127 height 30
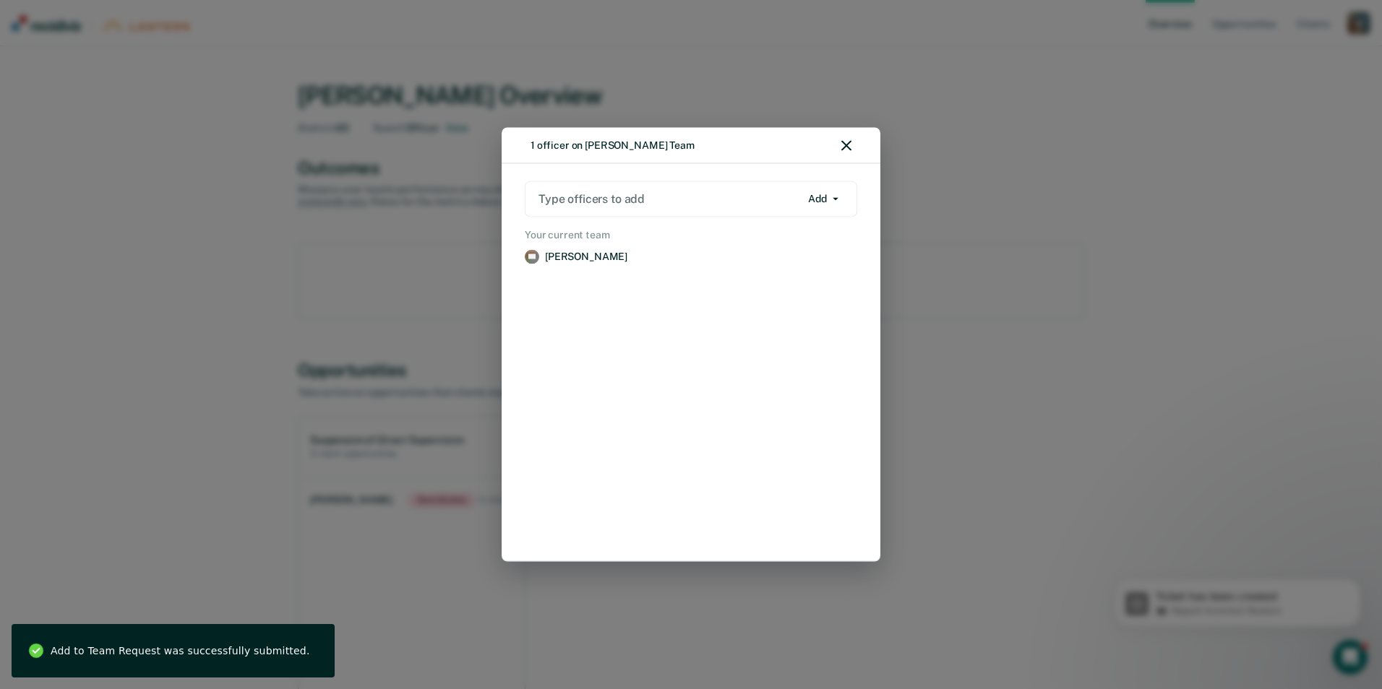
click at [603, 198] on div at bounding box center [669, 199] width 262 height 17
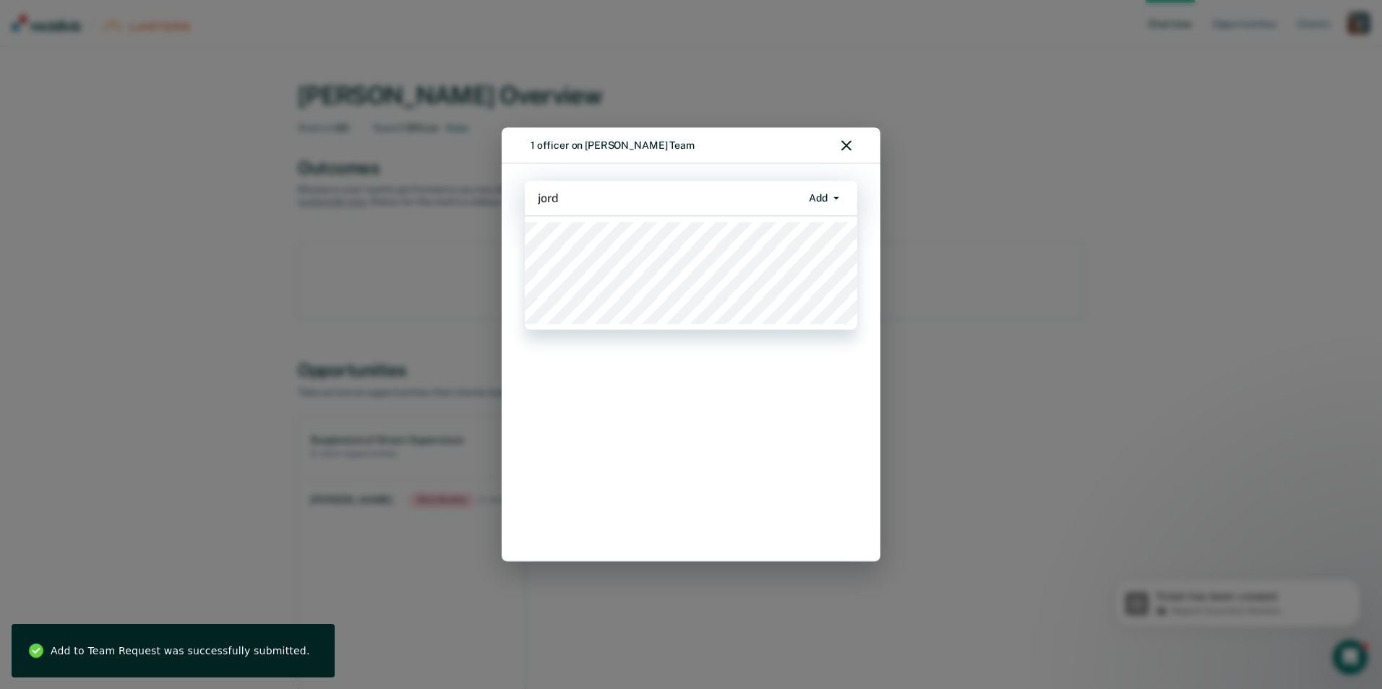
type input "jorda"
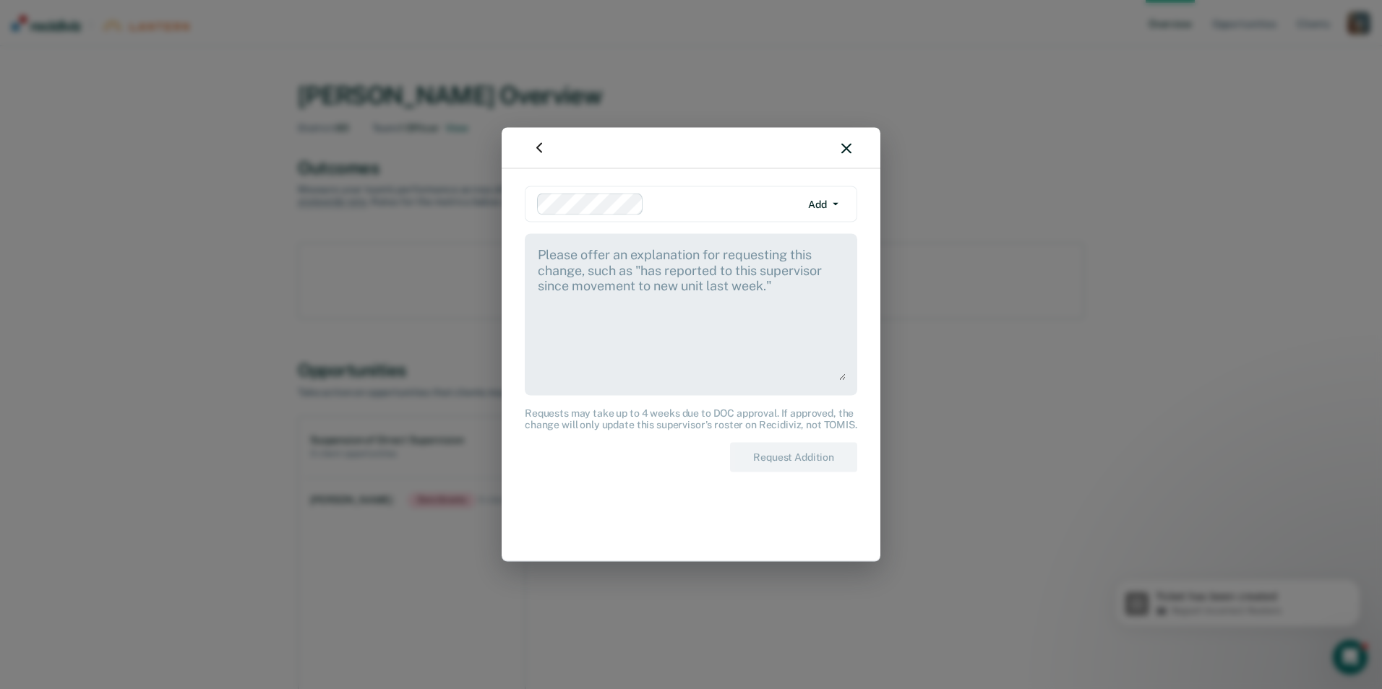
click at [588, 278] on textarea at bounding box center [690, 313] width 309 height 135
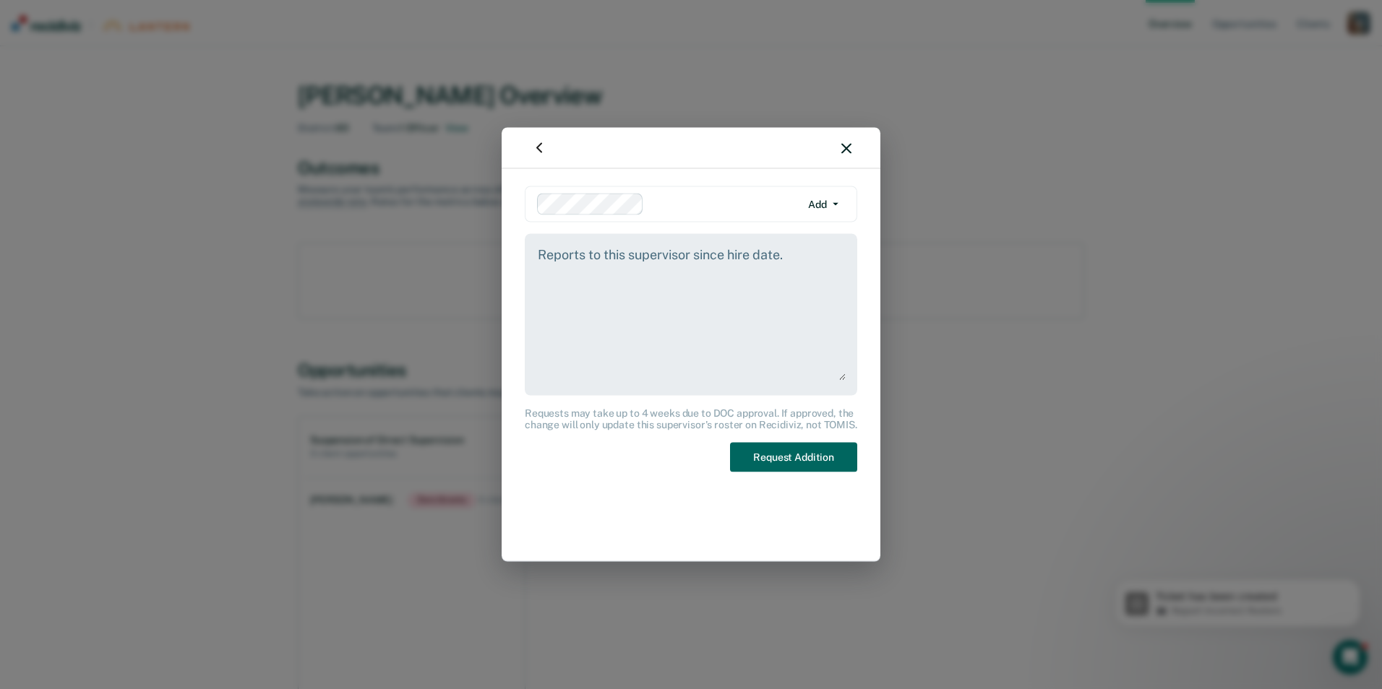
type textarea "Reports to this supervisor since hire date."
click at [783, 463] on button "Request Addition" at bounding box center [793, 458] width 127 height 30
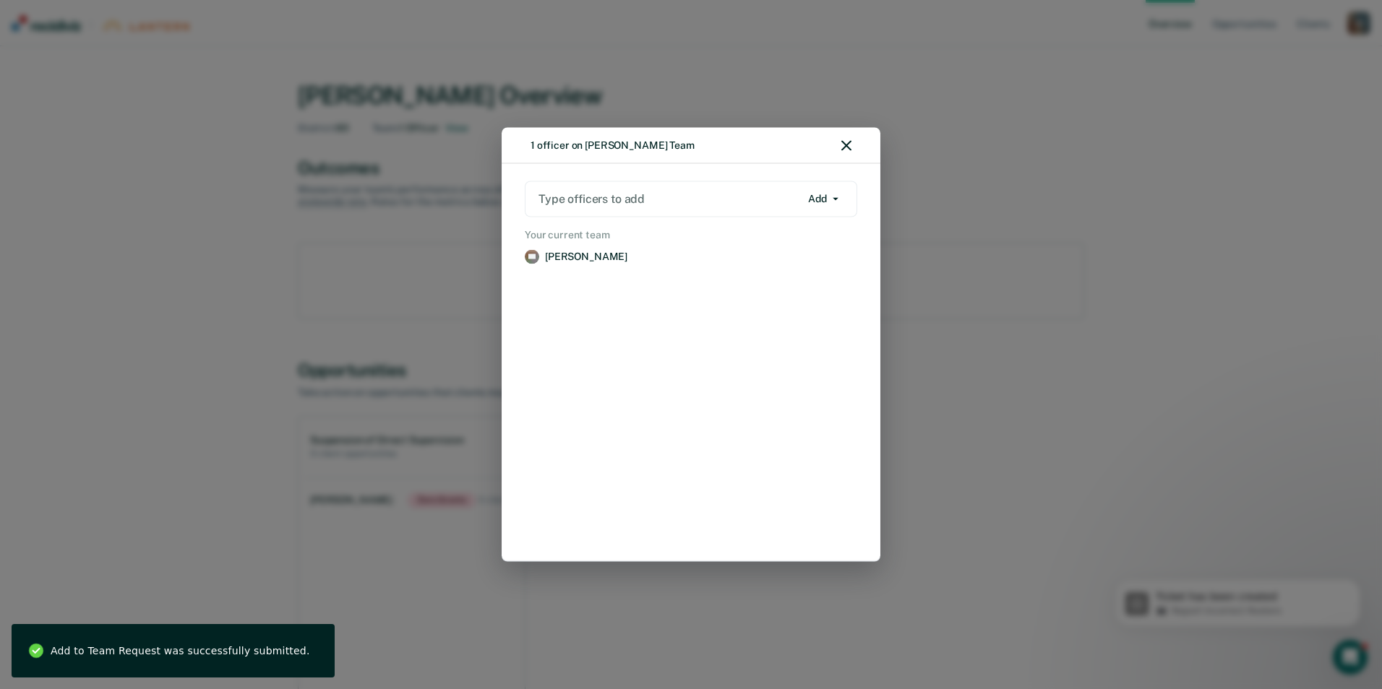
click at [607, 186] on div "Type officers to add Add Add Remove" at bounding box center [691, 199] width 332 height 36
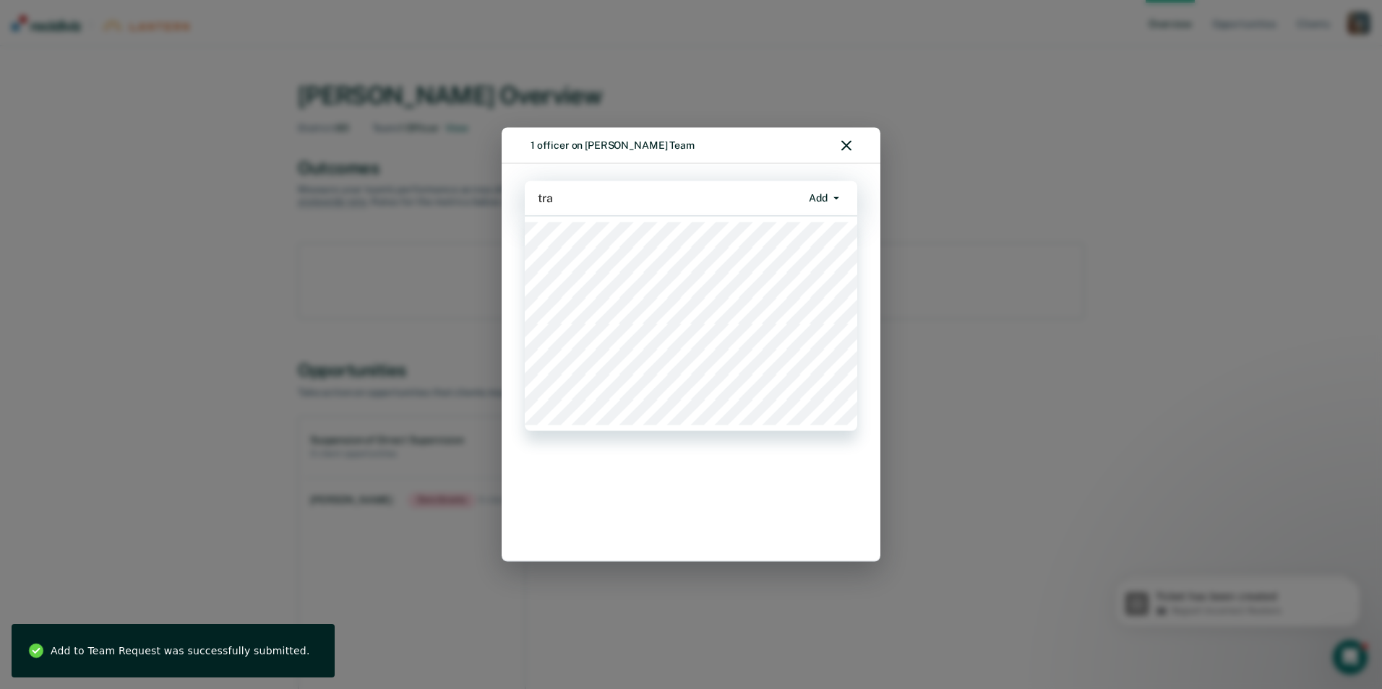
type input "trac"
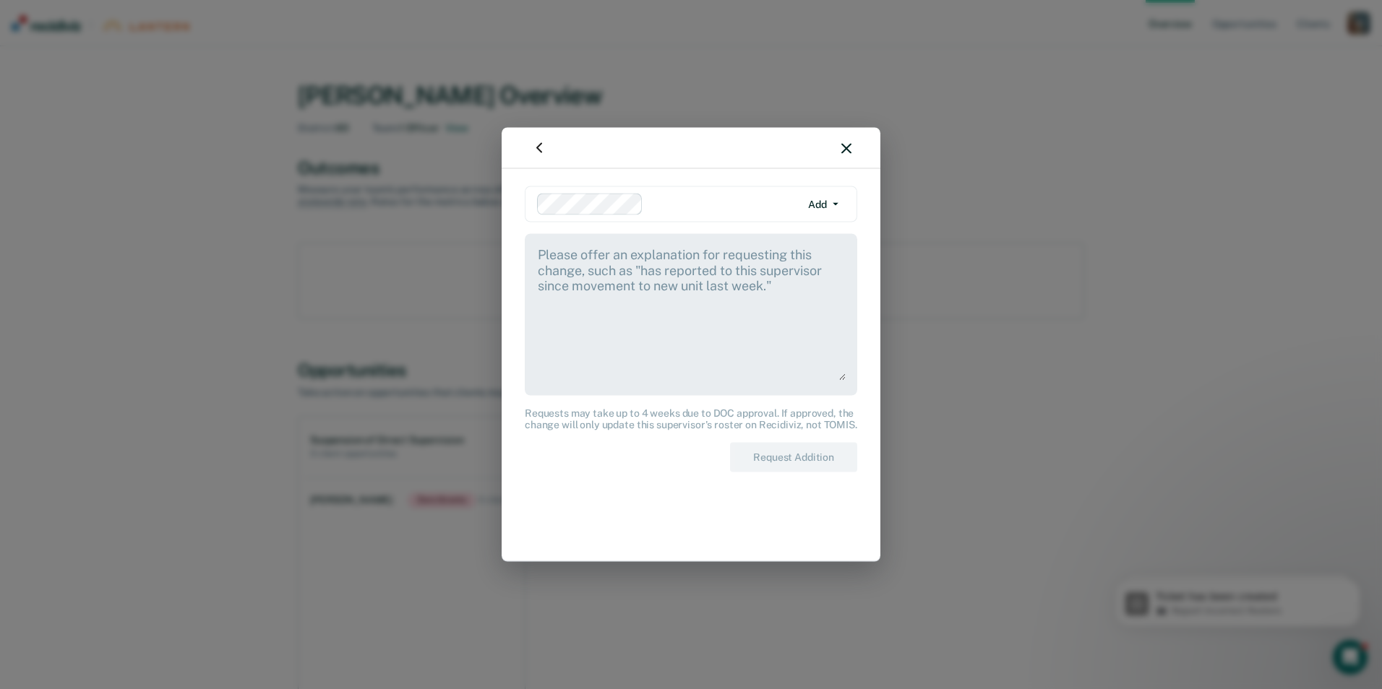
click at [616, 285] on textarea at bounding box center [690, 313] width 309 height 135
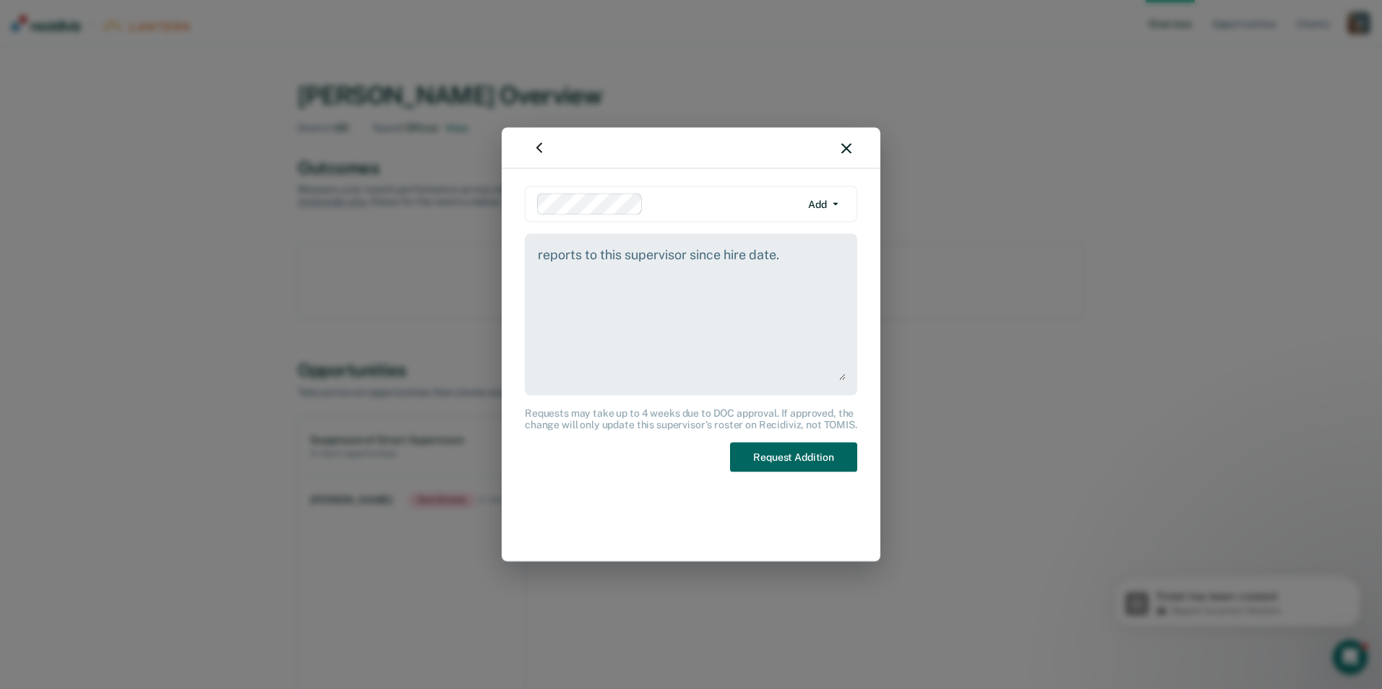
type textarea "reports to this supervisor since hire date."
click at [806, 468] on button "Request Addition" at bounding box center [793, 458] width 127 height 30
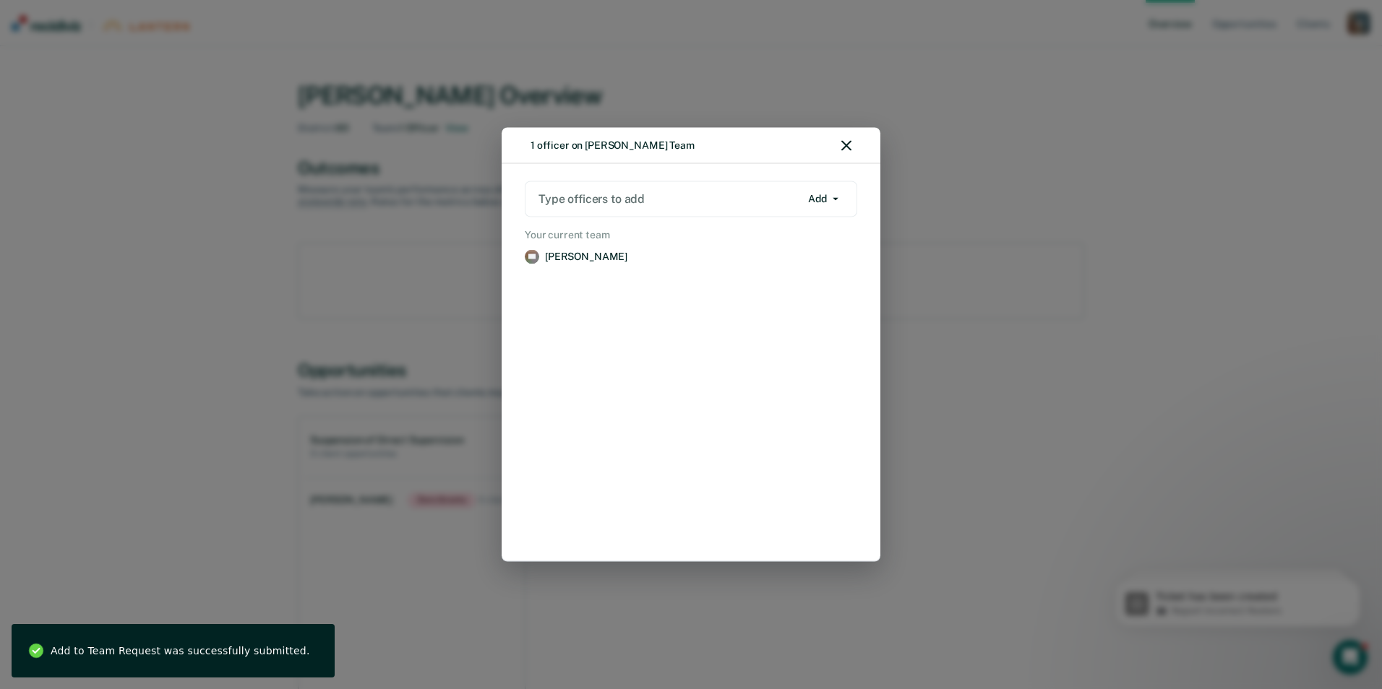
click at [844, 143] on icon "button" at bounding box center [846, 146] width 10 height 10
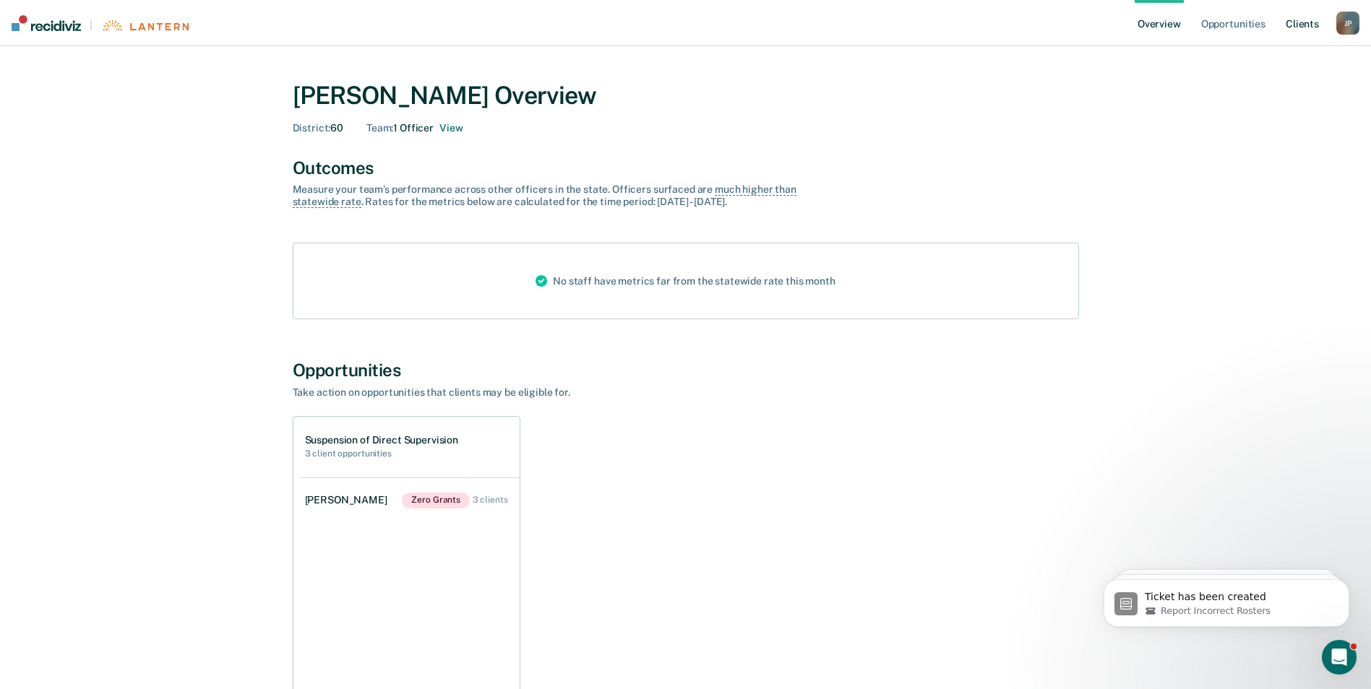
click at [1302, 23] on link "Client s" at bounding box center [1302, 23] width 39 height 46
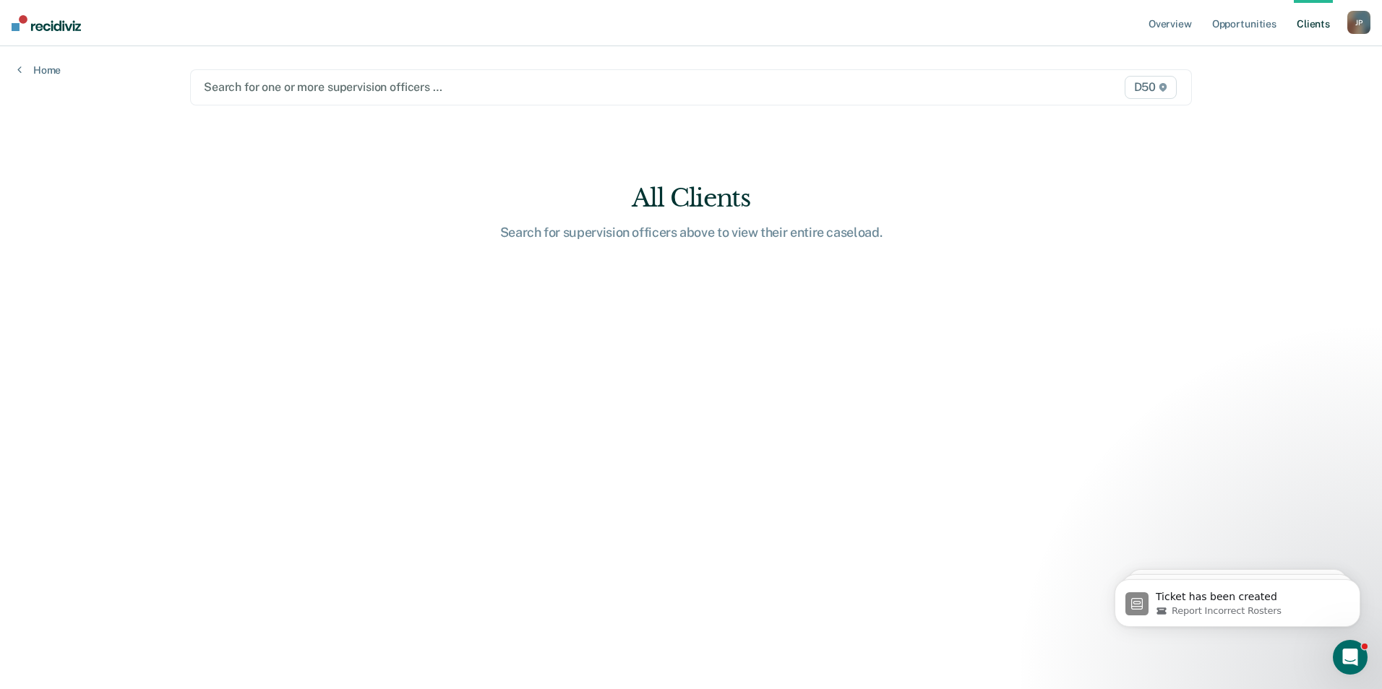
click at [1151, 87] on span "D50" at bounding box center [1151, 87] width 52 height 23
click at [805, 88] on div at bounding box center [544, 87] width 681 height 17
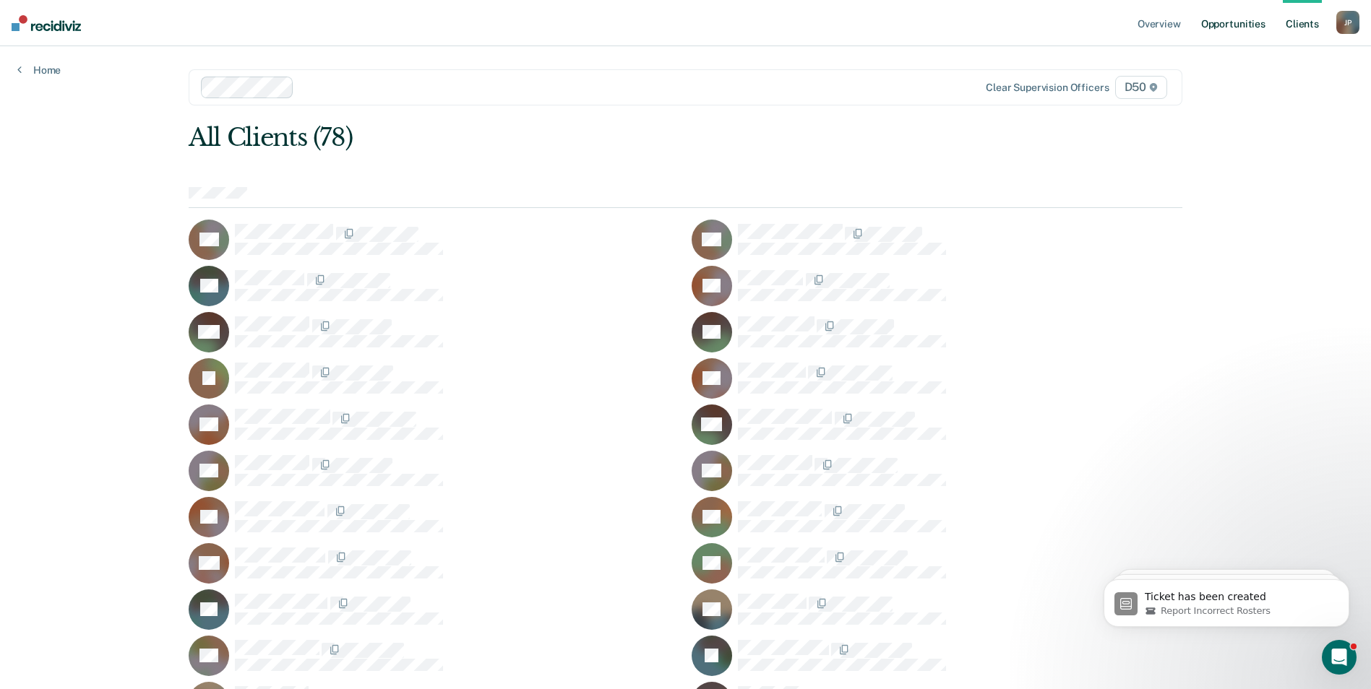
click at [1227, 22] on link "Opportunities" at bounding box center [1233, 23] width 70 height 46
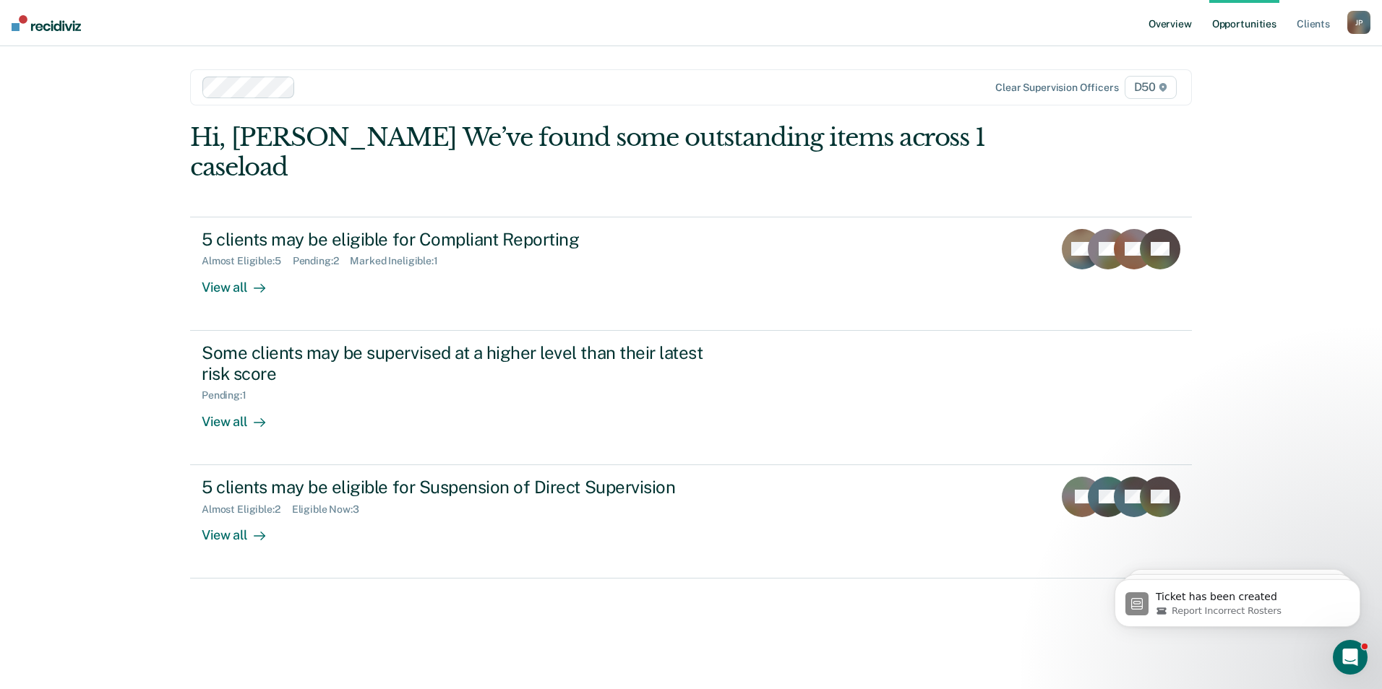
click at [1169, 29] on link "Overview" at bounding box center [1170, 23] width 49 height 46
